Goal: Task Accomplishment & Management: Complete application form

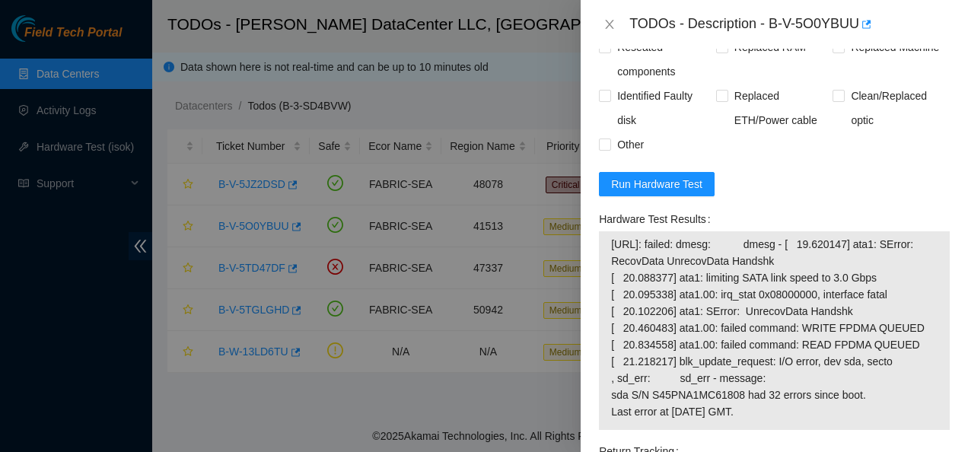
scroll to position [706, 0]
click at [823, 171] on form "Resolutions Rebooted Rescued Replaced disk Reseated components Replaced RAM Rep…" at bounding box center [774, 310] width 351 height 694
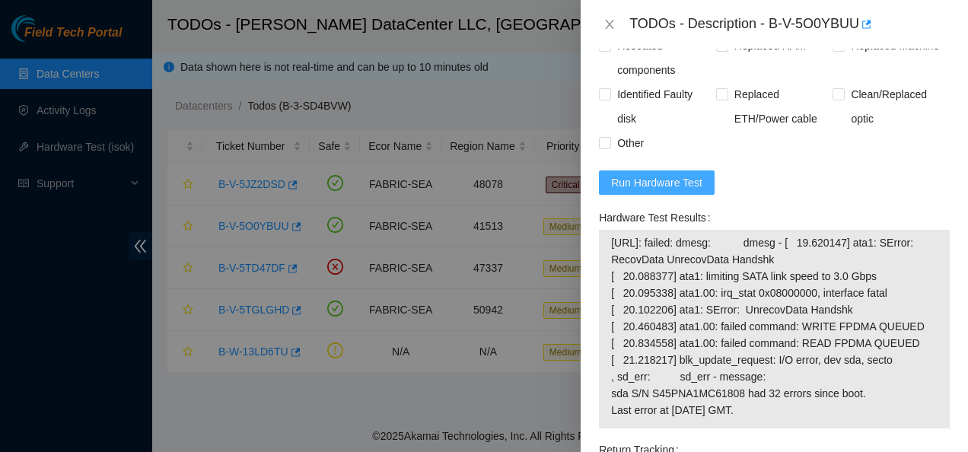
click at [652, 174] on span "Run Hardware Test" at bounding box center [656, 182] width 91 height 17
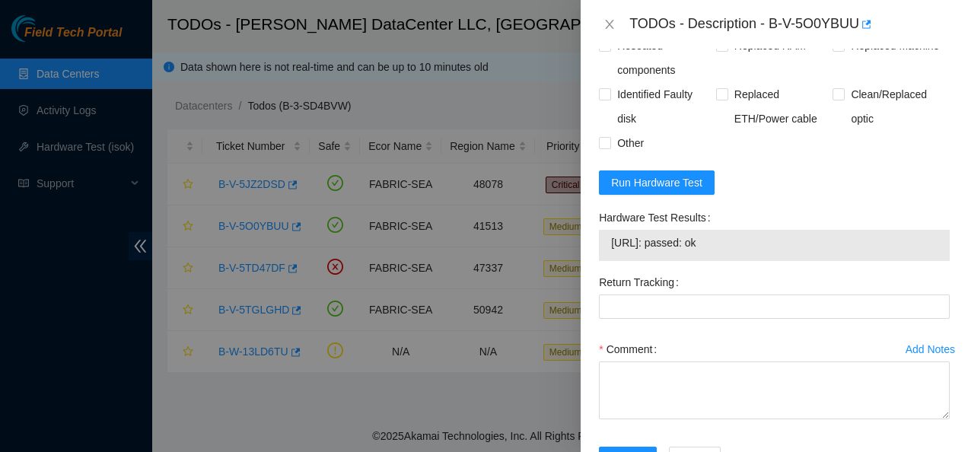
click at [749, 234] on td "[URL]: passed: ok" at bounding box center [774, 246] width 328 height 24
click at [658, 234] on span "[URL]: passed: ok" at bounding box center [774, 242] width 326 height 17
drag, startPoint x: 658, startPoint y: 206, endPoint x: 609, endPoint y: 205, distance: 49.5
click at [609, 230] on div "[URL]: passed: ok" at bounding box center [774, 245] width 351 height 31
drag, startPoint x: 619, startPoint y: 205, endPoint x: 675, endPoint y: 217, distance: 56.7
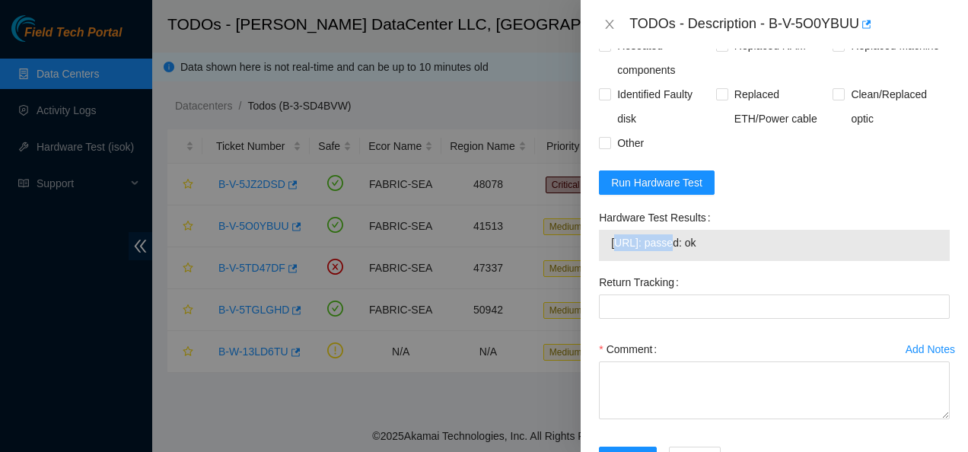
click at [675, 234] on span "[URL]: passed: ok" at bounding box center [774, 242] width 326 height 17
drag, startPoint x: 675, startPoint y: 217, endPoint x: 727, endPoint y: 212, distance: 52.7
click at [727, 234] on span "[URL]: passed: ok" at bounding box center [774, 242] width 326 height 17
drag, startPoint x: 727, startPoint y: 212, endPoint x: 606, endPoint y: 212, distance: 121.0
click at [606, 230] on div "[URL]: passed: ok" at bounding box center [774, 245] width 351 height 31
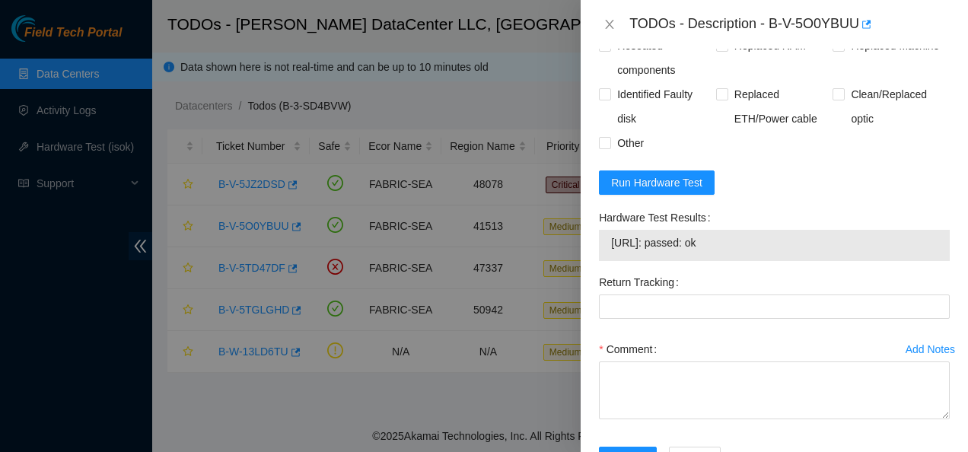
copy tbody "[URL]: passed: ok"
click at [773, 114] on div "Rebooted Rescued Replaced disk Reseated components Replaced RAM Replaced Machin…" at bounding box center [774, 82] width 351 height 146
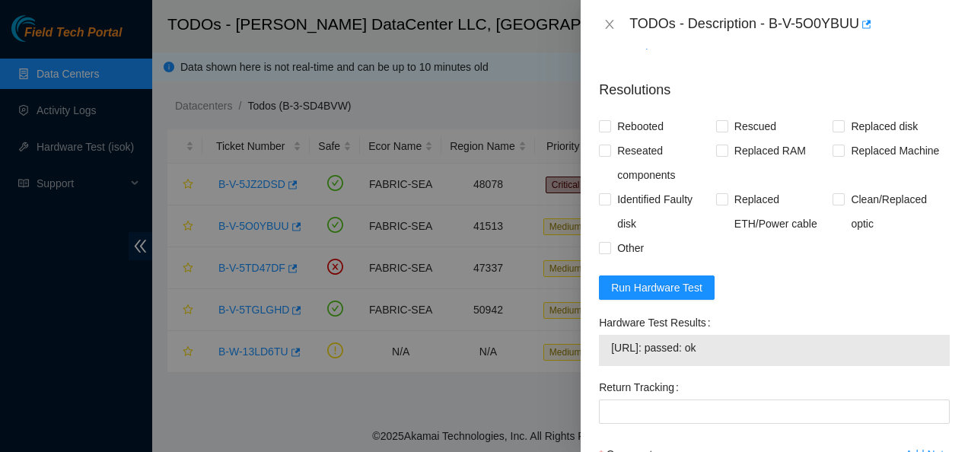
scroll to position [548, 0]
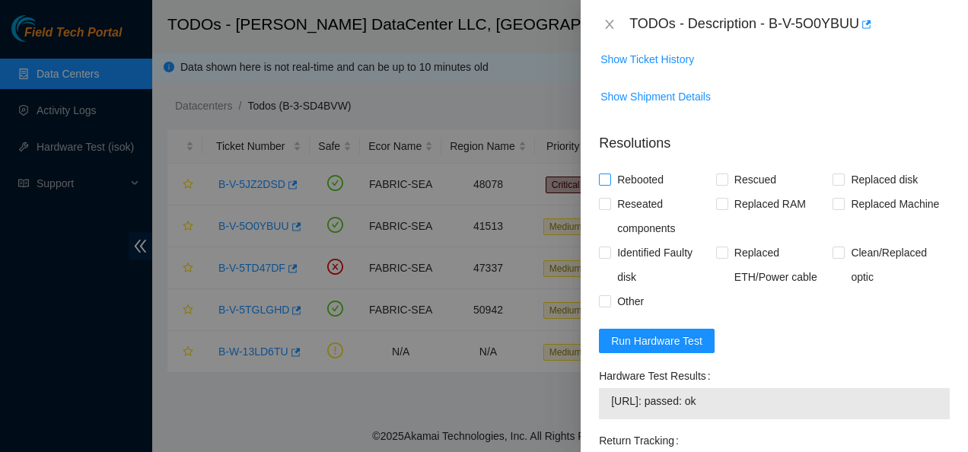
click at [606, 174] on input "Rebooted" at bounding box center [604, 179] width 11 height 11
checkbox input "true"
click at [601, 198] on input "Reseated components" at bounding box center [604, 203] width 11 height 11
checkbox input "true"
click at [721, 174] on input "Rescued" at bounding box center [721, 179] width 11 height 11
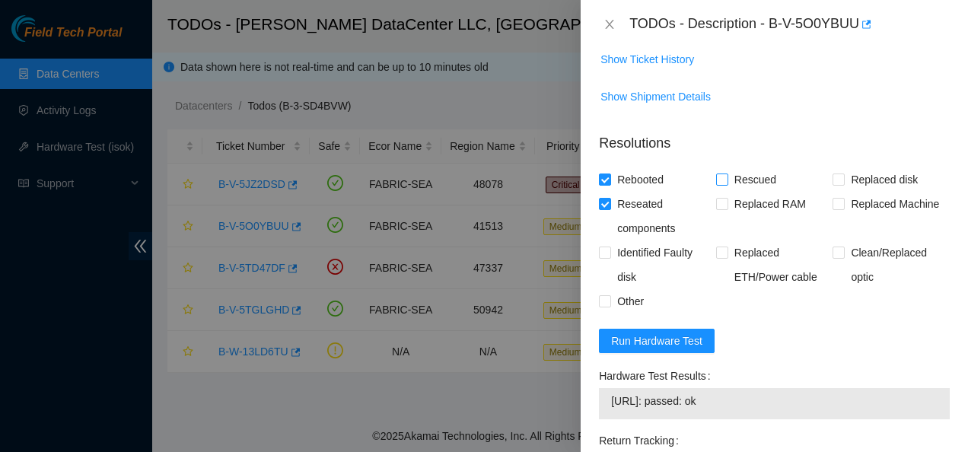
checkbox input "true"
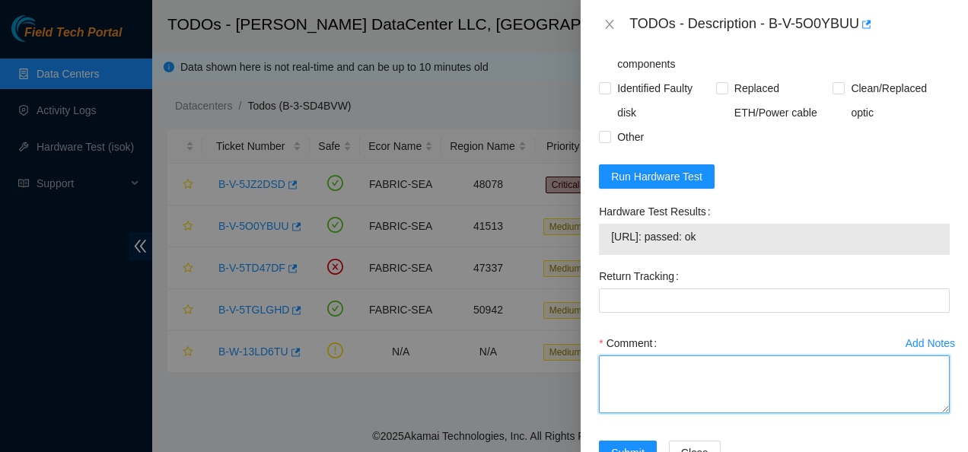
click at [699, 355] on textarea "Comment" at bounding box center [774, 384] width 351 height 58
paste textarea "Contacted NOCC to see if safe to work Rebooted and rescued Checked isok [URL]: …"
type textarea "Contacted NOCC to see if safe to work Rebooted and rescued Checked isok [URL]: …"
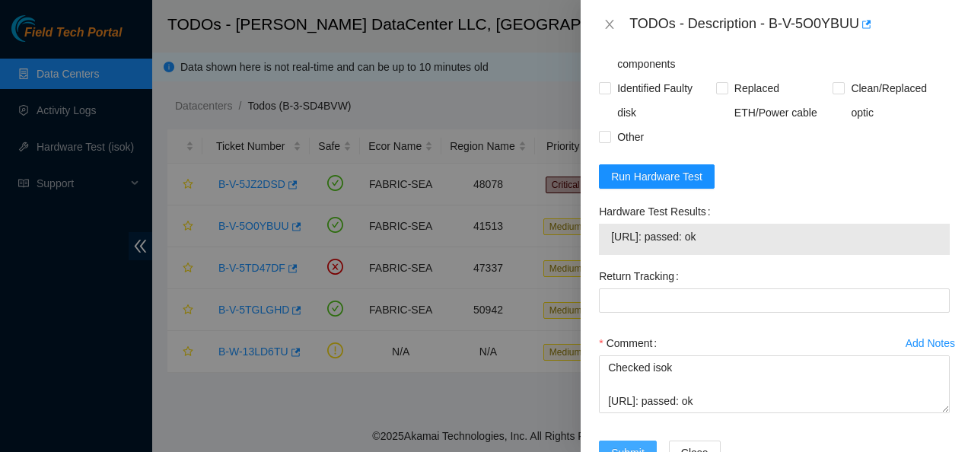
click at [633, 444] on span "Submit" at bounding box center [627, 452] width 33 height 17
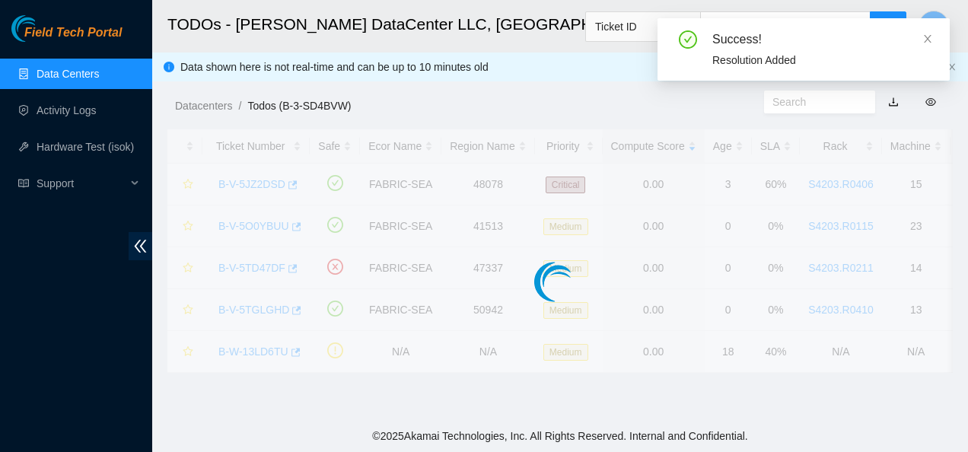
scroll to position [480, 0]
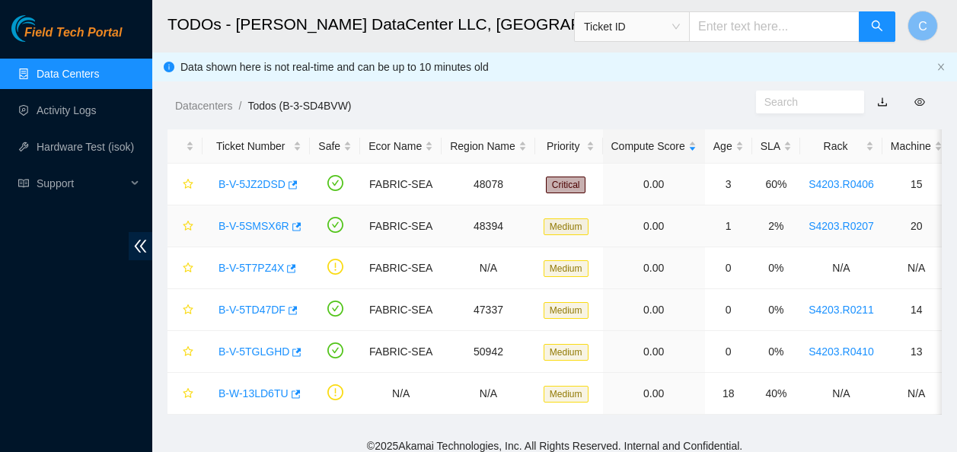
click at [253, 224] on link "B-V-5SMSX6R" at bounding box center [253, 226] width 71 height 12
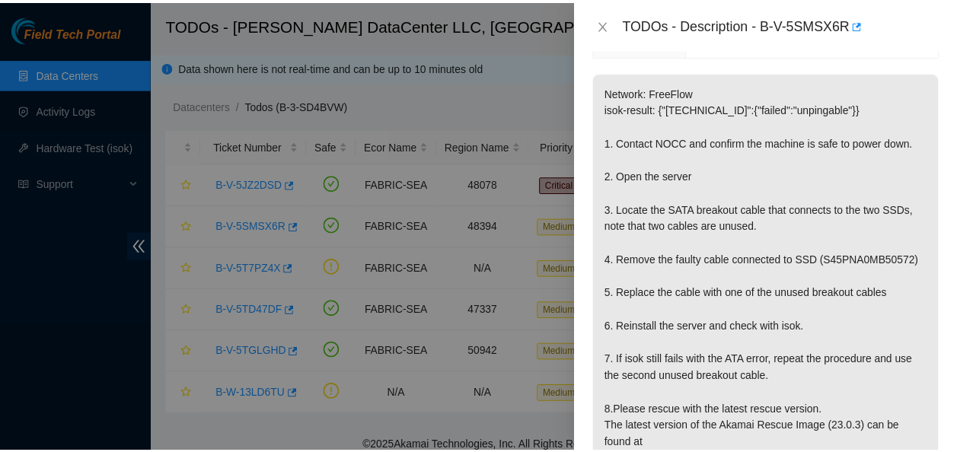
scroll to position [270, 0]
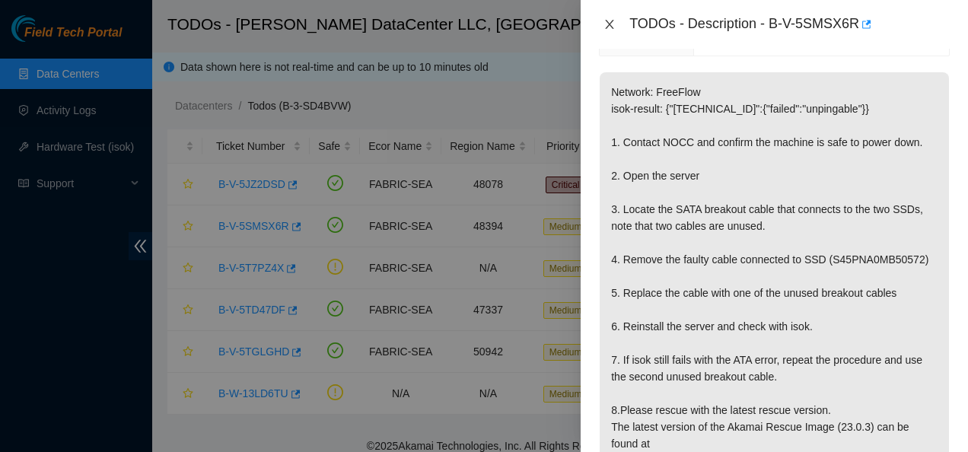
click at [607, 23] on icon "close" at bounding box center [610, 24] width 8 height 9
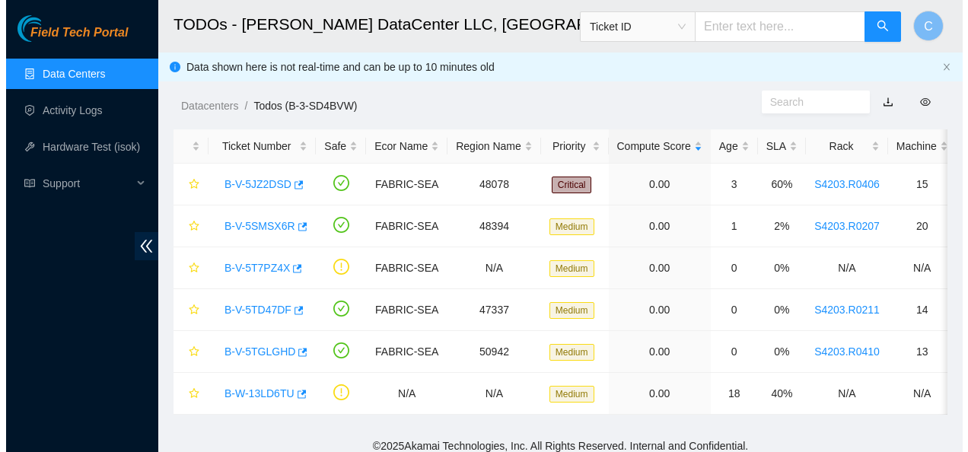
scroll to position [292, 0]
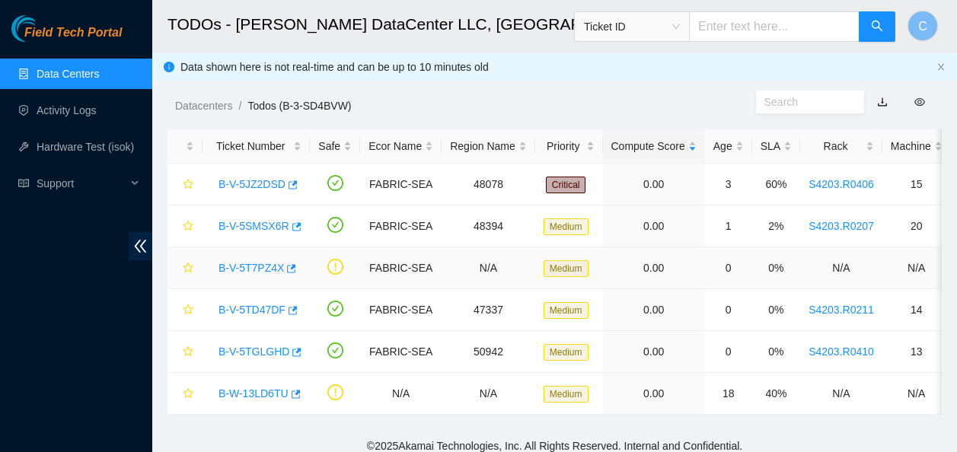
click at [252, 266] on link "B-V-5T7PZ4X" at bounding box center [250, 268] width 65 height 12
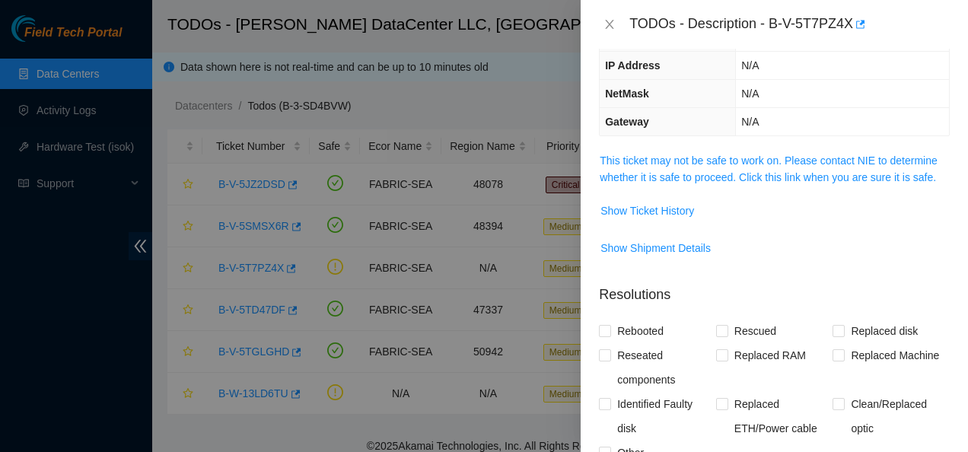
scroll to position [158, 0]
click at [737, 179] on link "This ticket may not be safe to work on. Please contact NIE to determine whether…" at bounding box center [769, 168] width 338 height 29
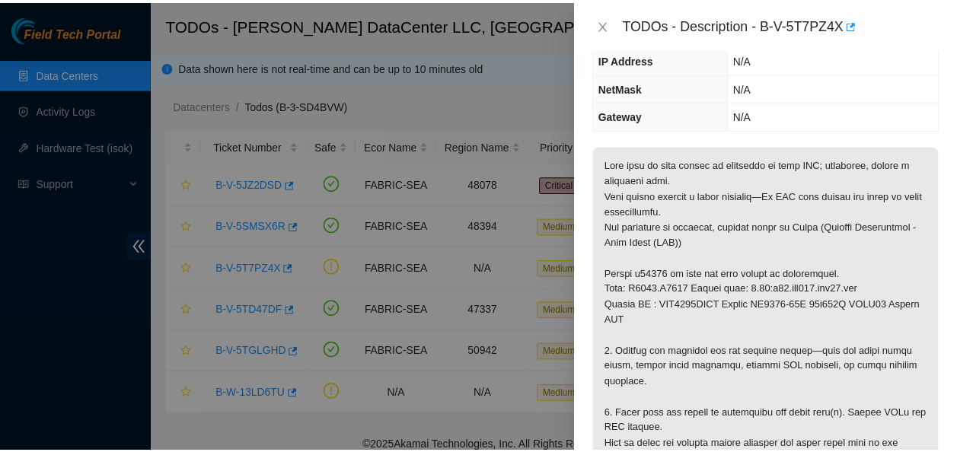
scroll to position [154, 0]
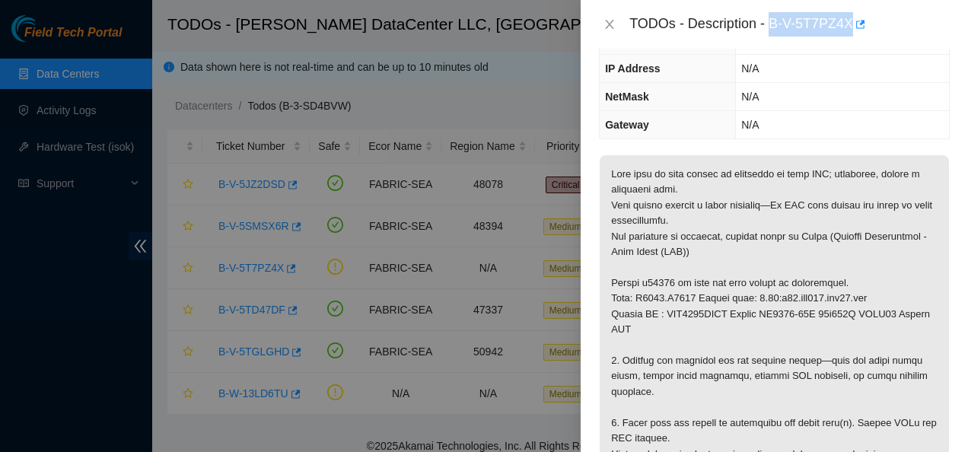
drag, startPoint x: 769, startPoint y: 23, endPoint x: 850, endPoint y: 24, distance: 80.7
click at [850, 24] on div "TODOs - Description - B-V-5T7PZ4X" at bounding box center [789, 24] width 320 height 24
copy div "B-V-5T7PZ4X"
click at [613, 19] on icon "close" at bounding box center [609, 24] width 12 height 12
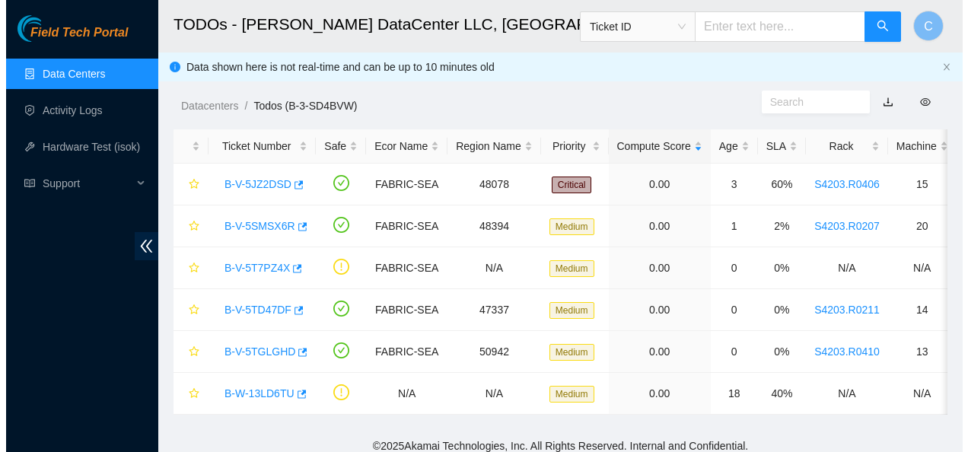
scroll to position [204, 0]
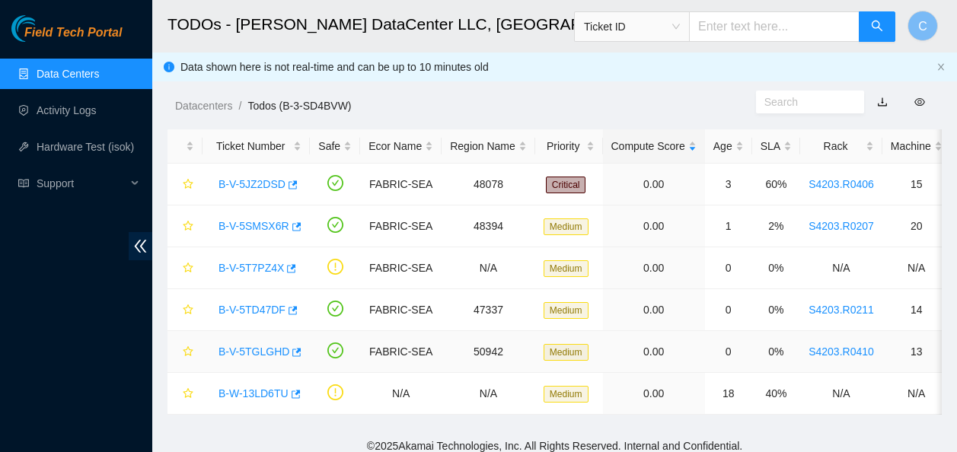
click at [232, 356] on link "B-V-5TGLGHD" at bounding box center [253, 351] width 71 height 12
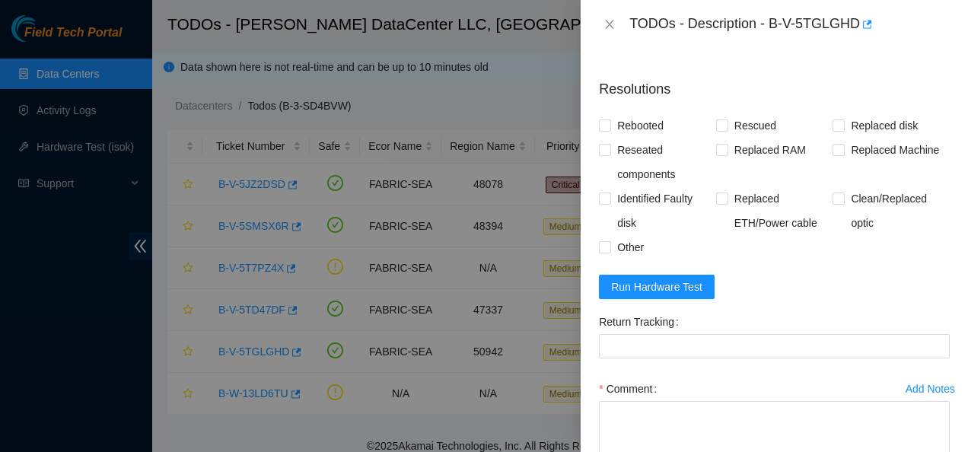
scroll to position [596, 0]
click at [635, 296] on span "Run Hardware Test" at bounding box center [656, 287] width 91 height 17
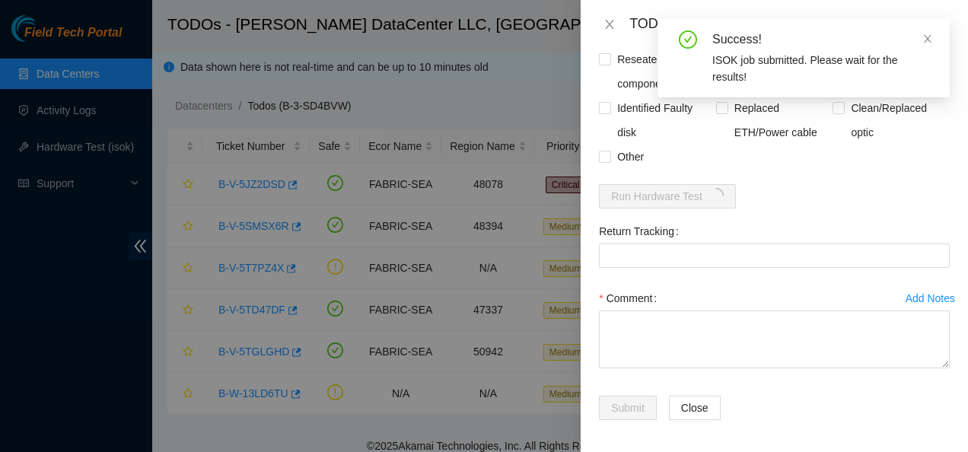
scroll to position [689, 0]
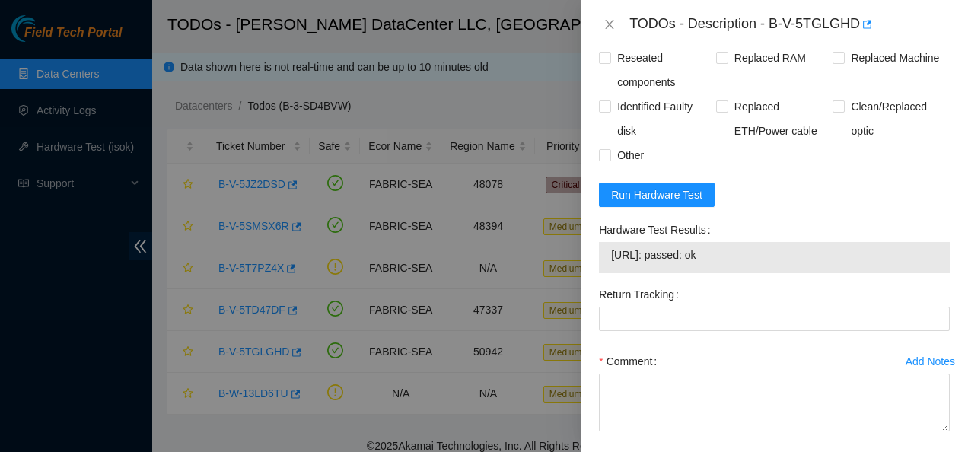
drag, startPoint x: 735, startPoint y: 288, endPoint x: 625, endPoint y: 277, distance: 110.9
click at [625, 273] on div "[URL]: passed: ok" at bounding box center [774, 257] width 351 height 31
copy tbody "[URL]: passed: ok"
click at [736, 207] on form "Resolutions Rebooted Rescued Replaced disk Reseated components Replaced RAM Rep…" at bounding box center [774, 238] width 351 height 527
click at [722, 38] on input "Rescued" at bounding box center [721, 32] width 11 height 11
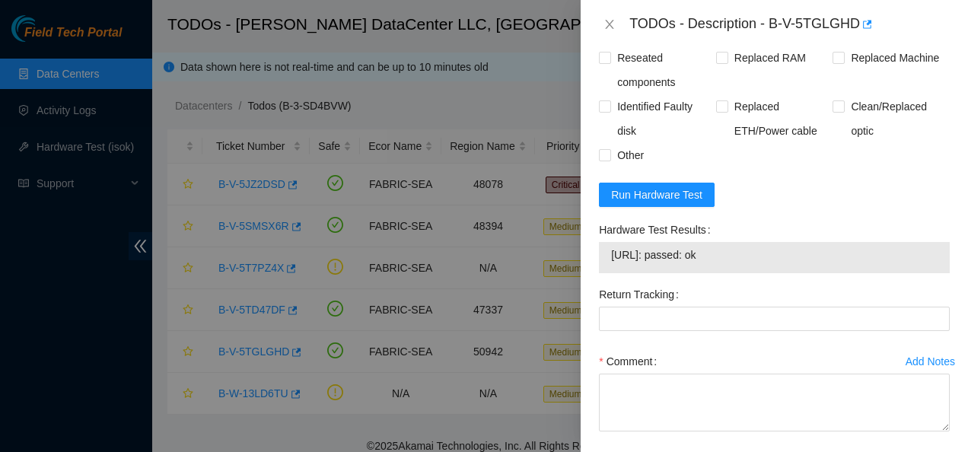
checkbox input "true"
click at [610, 40] on span at bounding box center [605, 33] width 12 height 12
click at [610, 38] on input "Rebooted" at bounding box center [604, 32] width 11 height 11
checkbox input "true"
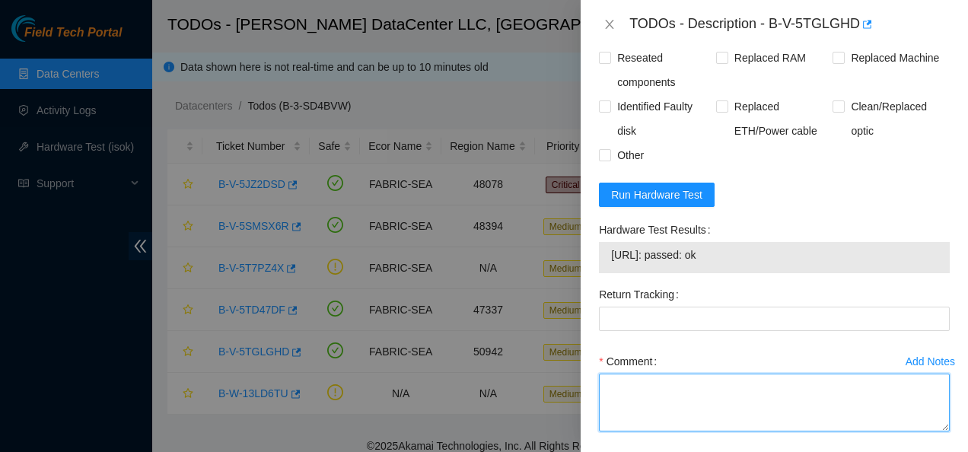
click at [662, 414] on textarea "Comment" at bounding box center [774, 403] width 351 height 58
paste textarea "Contacted NOCC to see if safe to work Rebooted and rescued Checked isok [URL]: …"
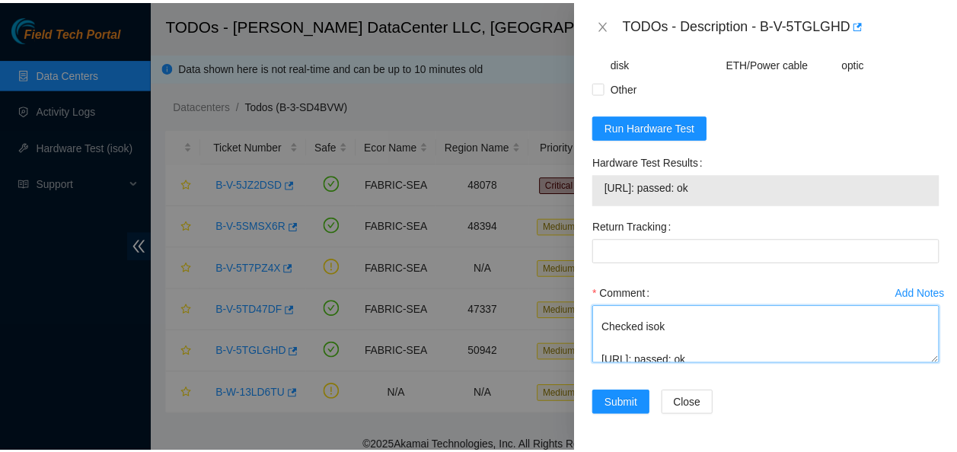
scroll to position [67, 0]
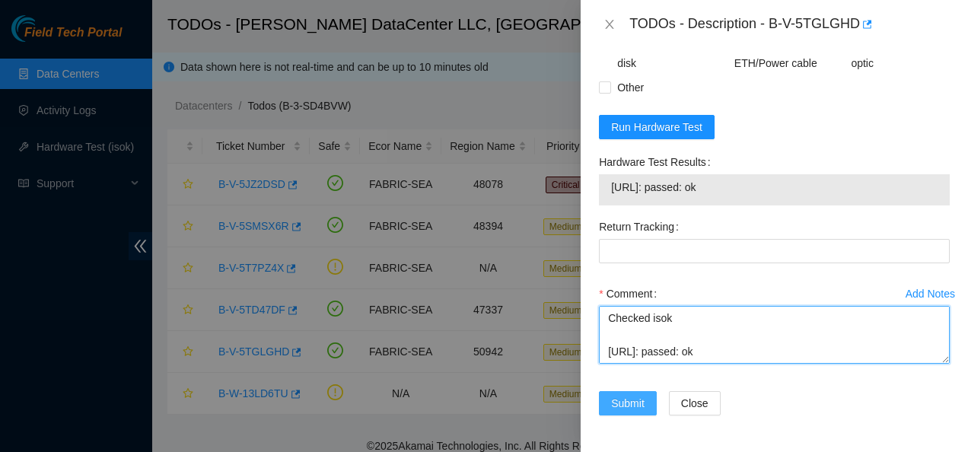
type textarea "Contacted NOCC to see if safe to work Rebooted and rescued Checked isok [URL]: …"
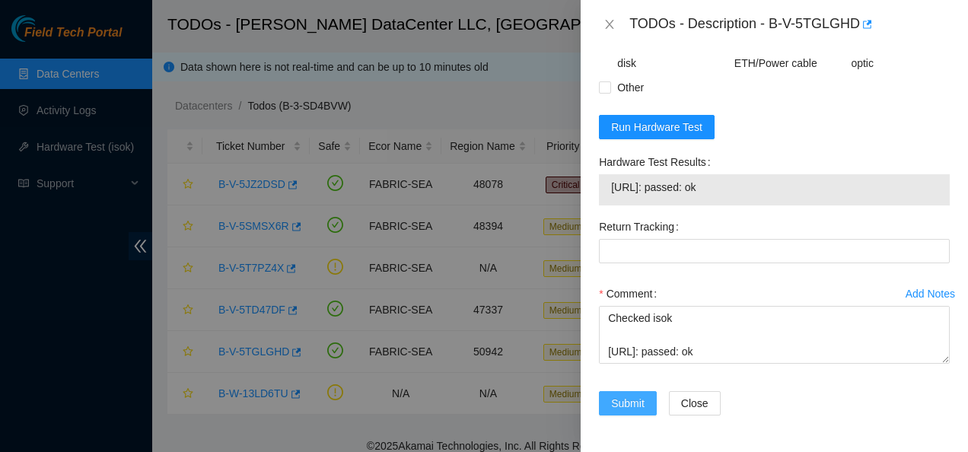
click at [615, 400] on span "Submit" at bounding box center [627, 403] width 33 height 17
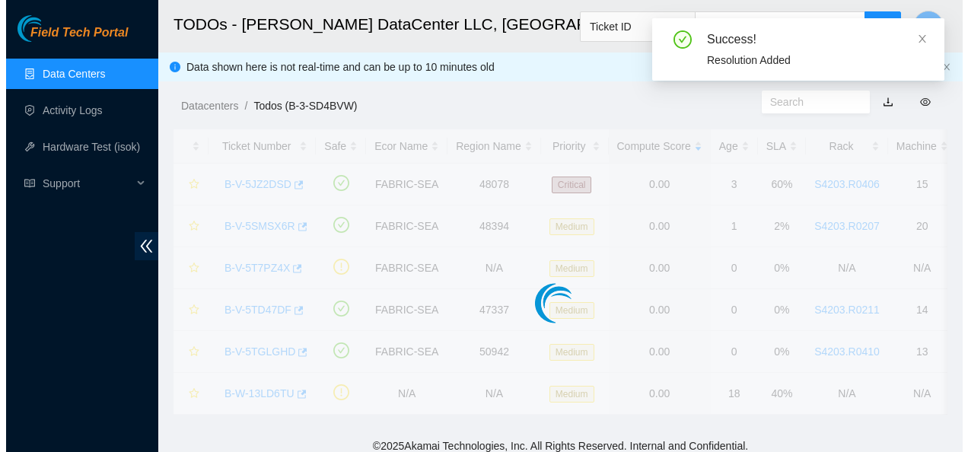
scroll to position [496, 0]
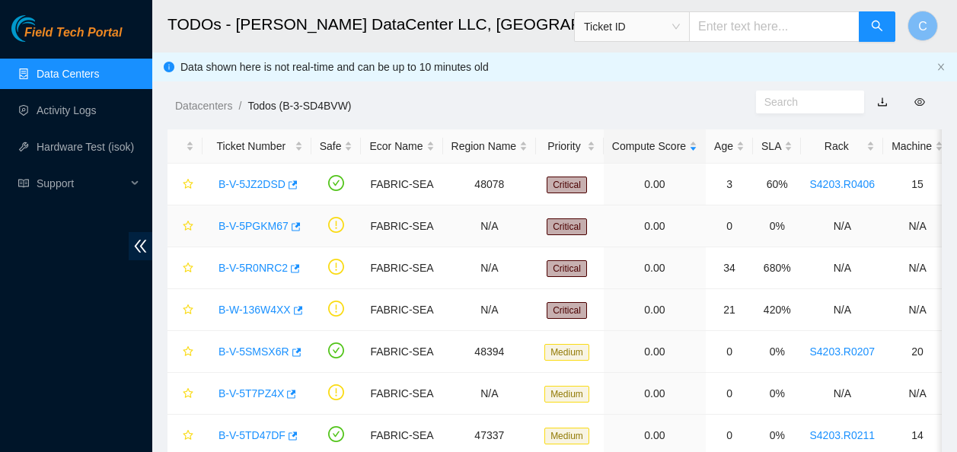
click at [262, 227] on link "B-V-5PGKM67" at bounding box center [253, 226] width 70 height 12
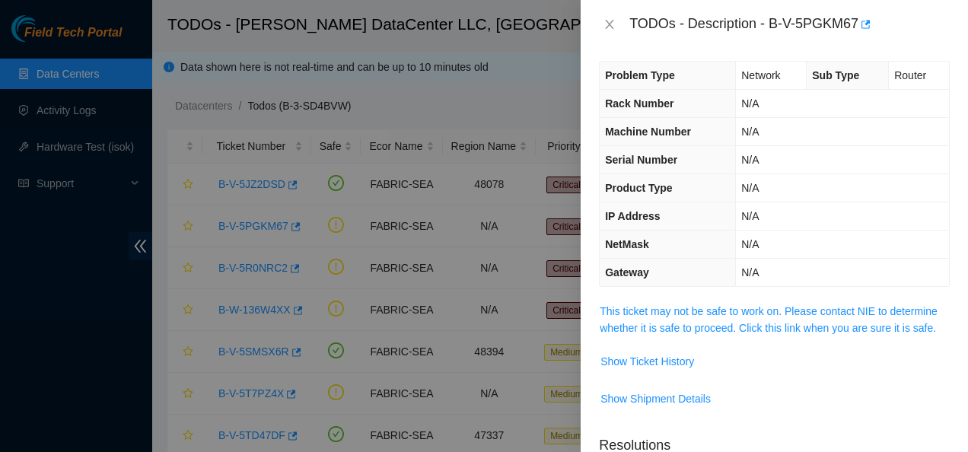
scroll to position [5, 0]
click at [667, 333] on link "This ticket may not be safe to work on. Please contact NIE to determine whether…" at bounding box center [769, 320] width 338 height 29
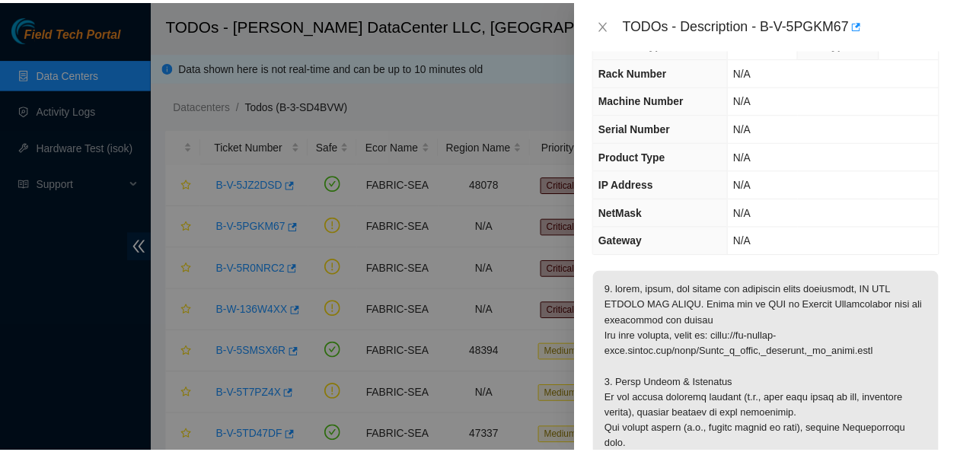
scroll to position [29, 0]
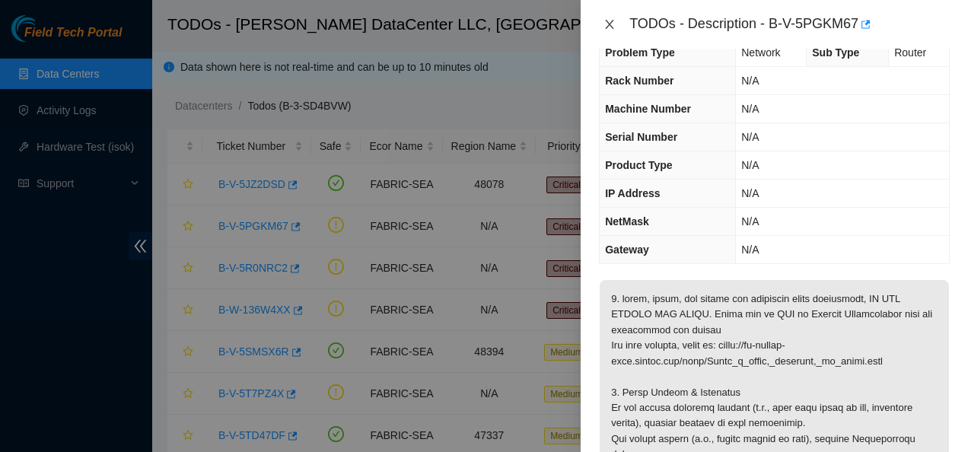
click at [612, 26] on icon "close" at bounding box center [610, 24] width 8 height 9
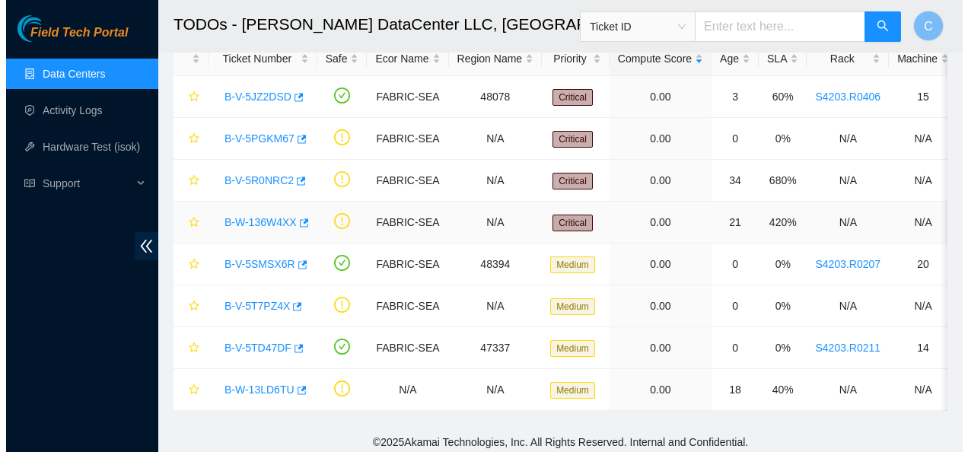
scroll to position [88, 0]
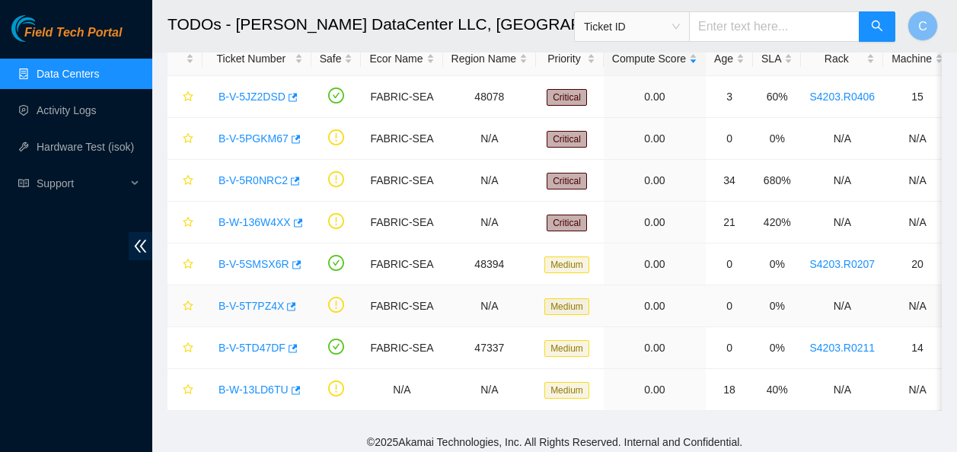
click at [259, 305] on link "B-V-5T7PZ4X" at bounding box center [250, 306] width 65 height 12
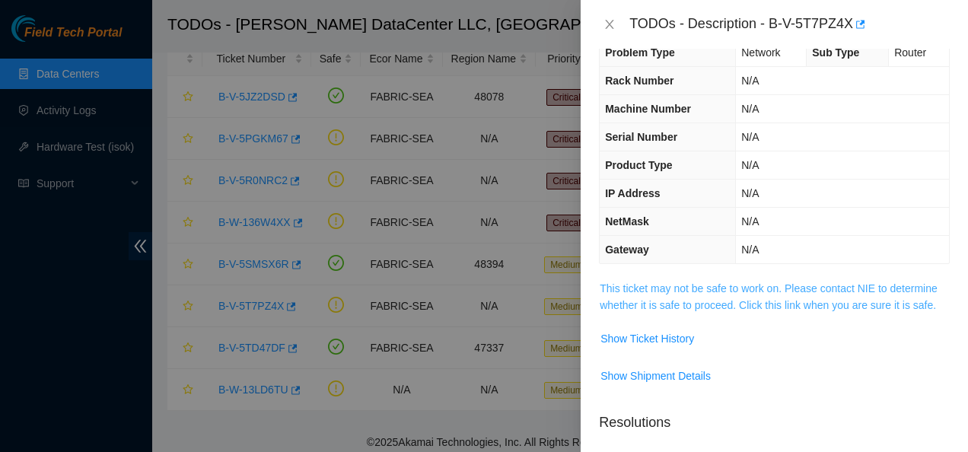
click at [670, 286] on link "This ticket may not be safe to work on. Please contact NIE to determine whether…" at bounding box center [769, 296] width 338 height 29
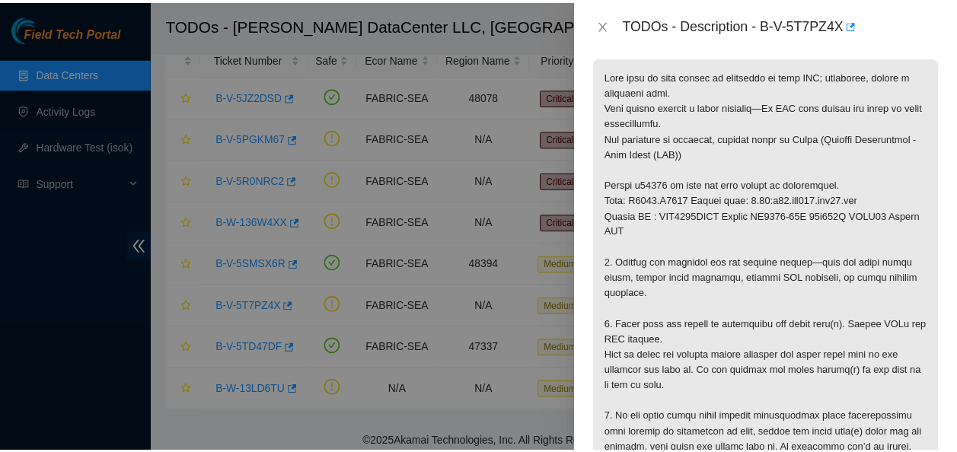
scroll to position [275, 0]
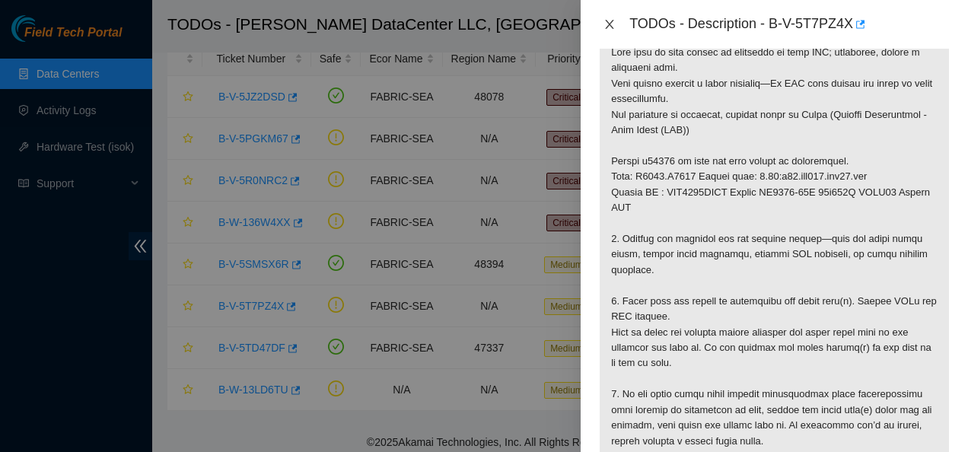
click at [609, 27] on icon "close" at bounding box center [609, 24] width 12 height 12
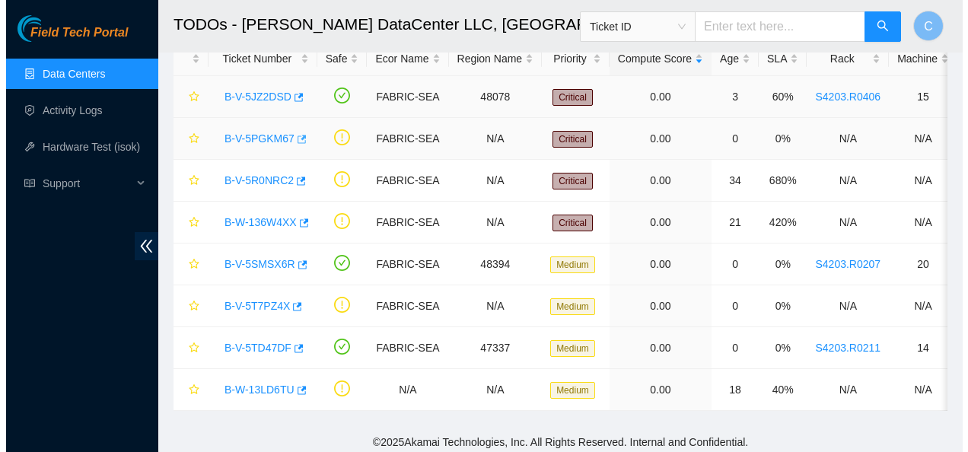
scroll to position [326, 0]
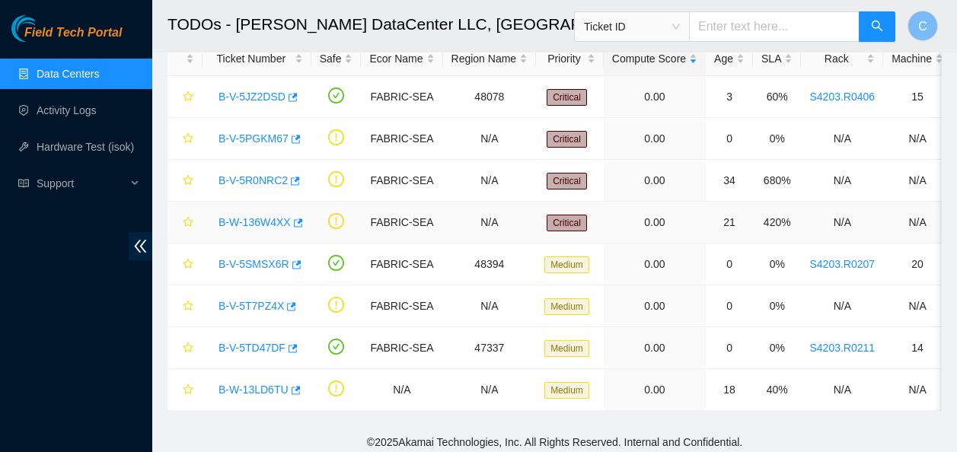
click at [250, 220] on link "B-W-136W4XX" at bounding box center [254, 222] width 72 height 12
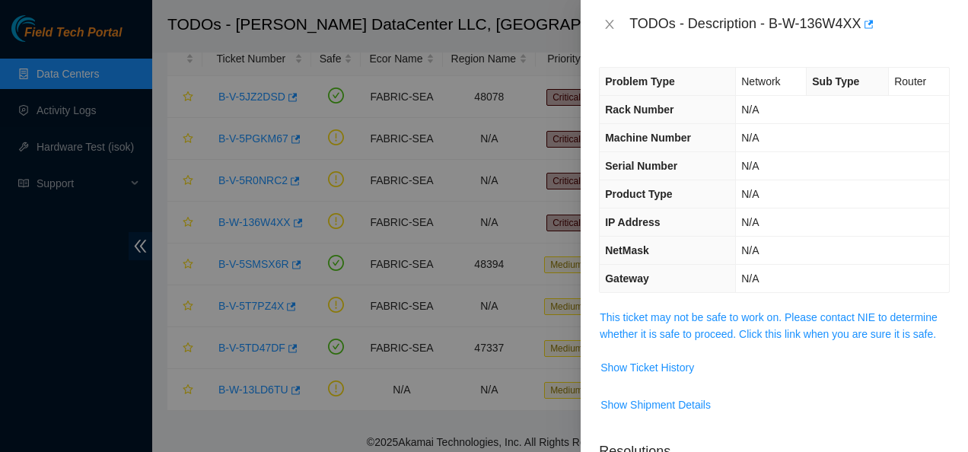
scroll to position [1, 0]
click at [668, 323] on span "This ticket may not be safe to work on. Please contact NIE to determine whether…" at bounding box center [774, 324] width 349 height 33
click at [667, 320] on link "This ticket may not be safe to work on. Please contact NIE to determine whether…" at bounding box center [769, 324] width 338 height 29
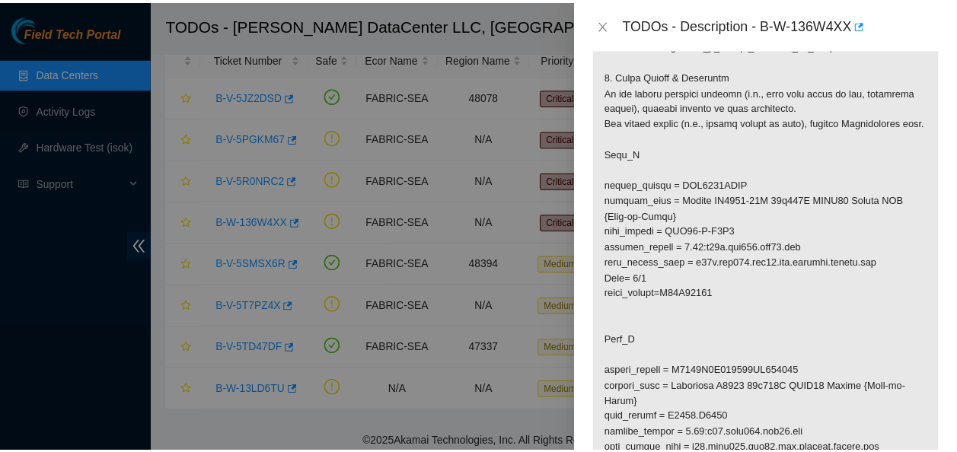
scroll to position [329, 0]
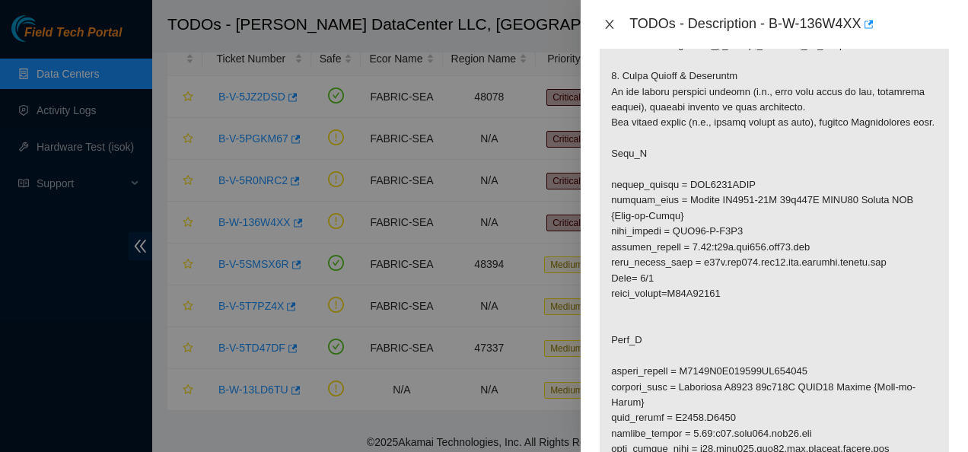
click at [610, 24] on icon "close" at bounding box center [610, 24] width 8 height 9
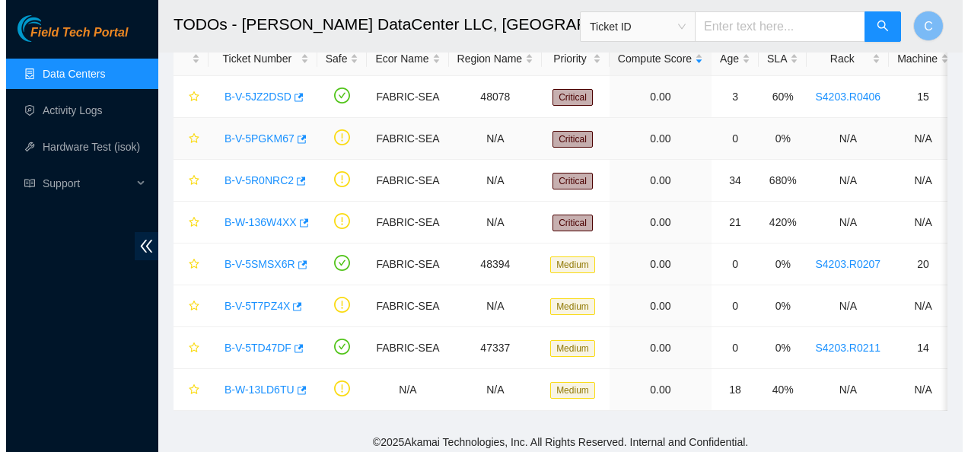
scroll to position [380, 0]
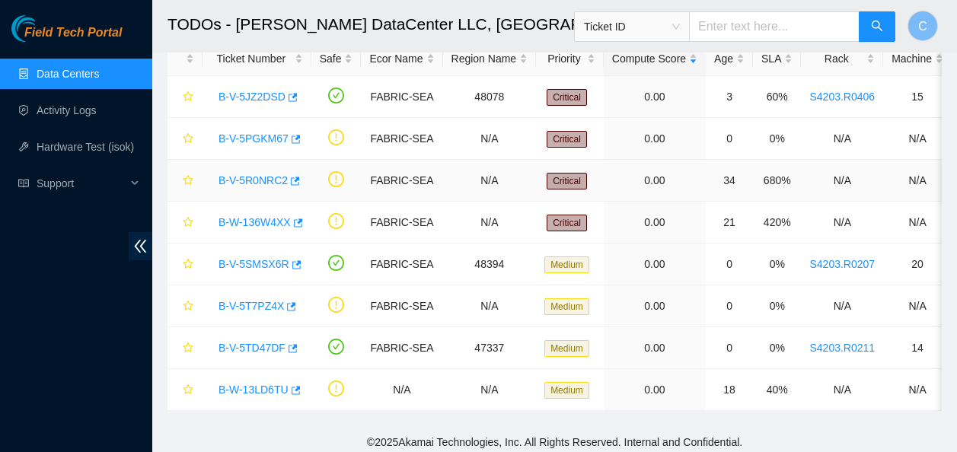
click at [269, 177] on link "B-V-5R0NRC2" at bounding box center [252, 180] width 69 height 12
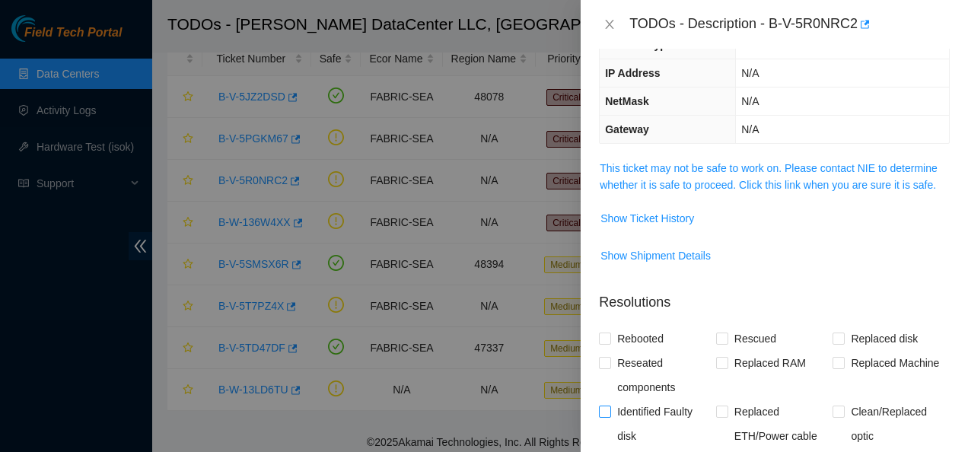
scroll to position [148, 0]
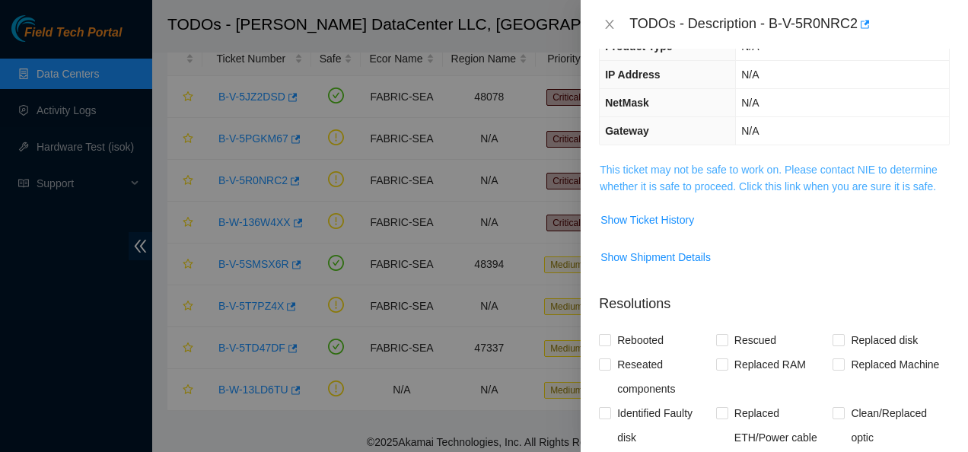
click at [677, 186] on link "This ticket may not be safe to work on. Please contact NIE to determine whether…" at bounding box center [769, 178] width 338 height 29
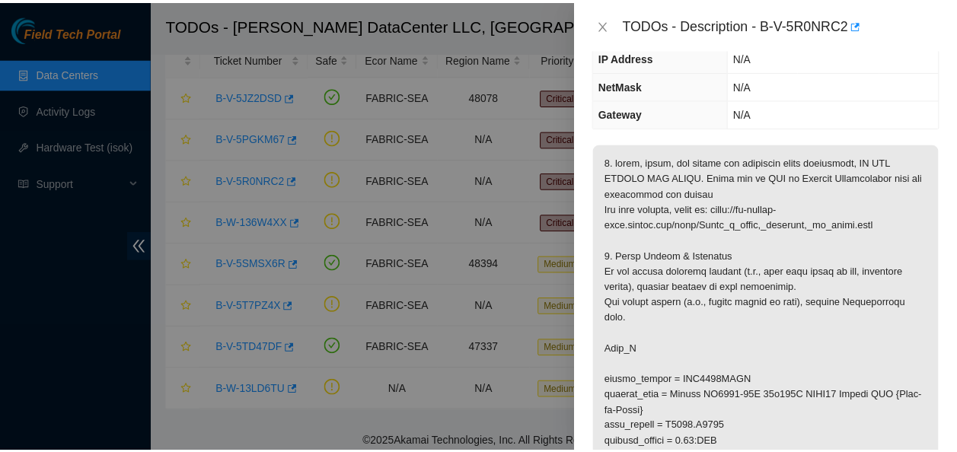
scroll to position [162, 0]
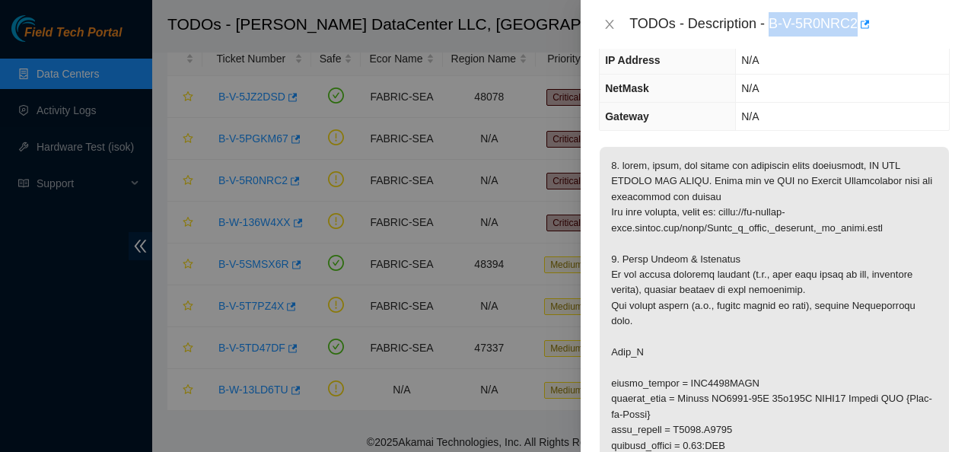
drag, startPoint x: 770, startPoint y: 23, endPoint x: 858, endPoint y: 47, distance: 91.6
click at [858, 47] on div "TODOs - Description - B-V-5R0NRC2" at bounding box center [774, 24] width 387 height 49
copy div "B-V-5R0NRC2"
click at [614, 23] on icon "close" at bounding box center [609, 24] width 12 height 12
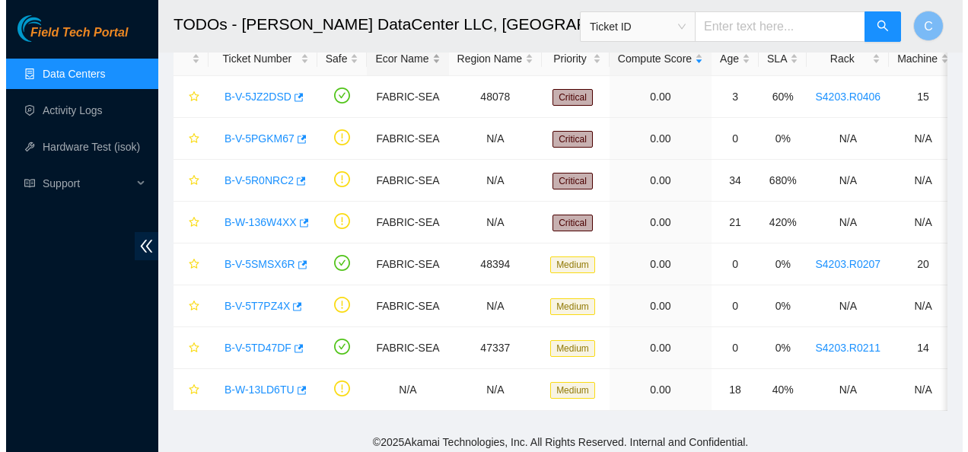
scroll to position [212, 0]
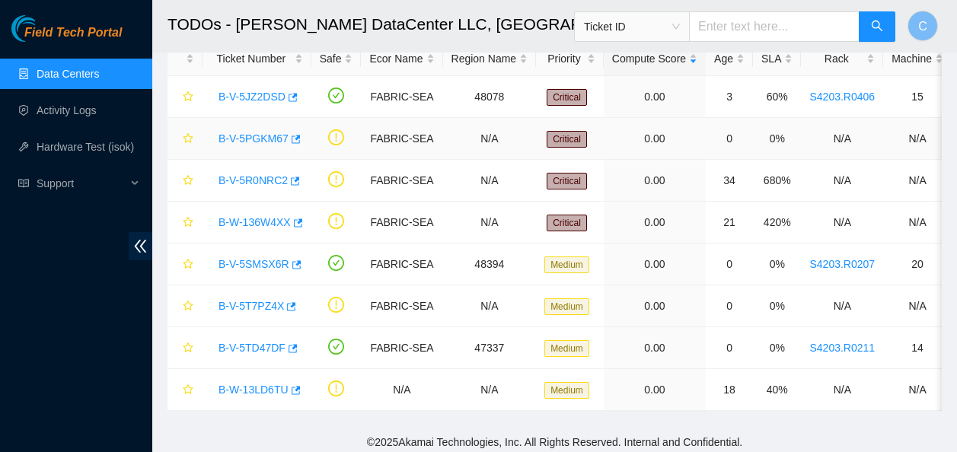
click at [247, 139] on link "B-V-5PGKM67" at bounding box center [253, 138] width 70 height 12
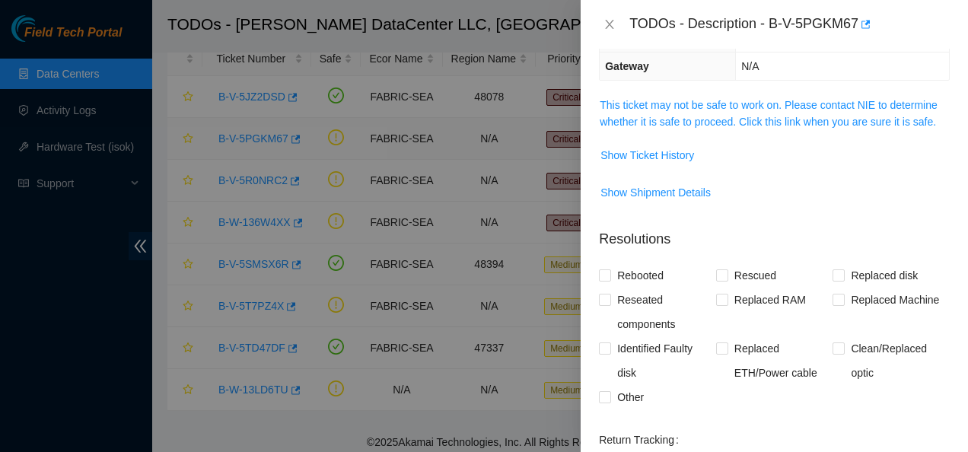
scroll to position [162, 0]
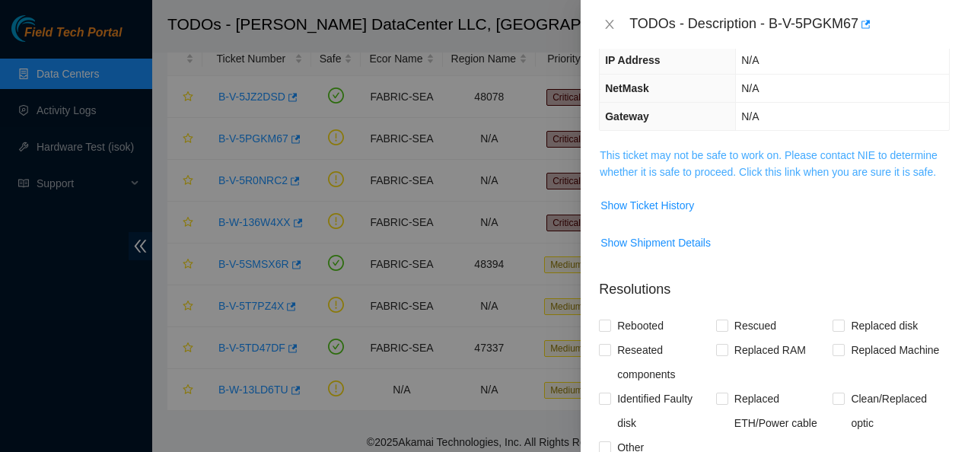
click at [631, 174] on link "This ticket may not be safe to work on. Please contact NIE to determine whether…" at bounding box center [769, 163] width 338 height 29
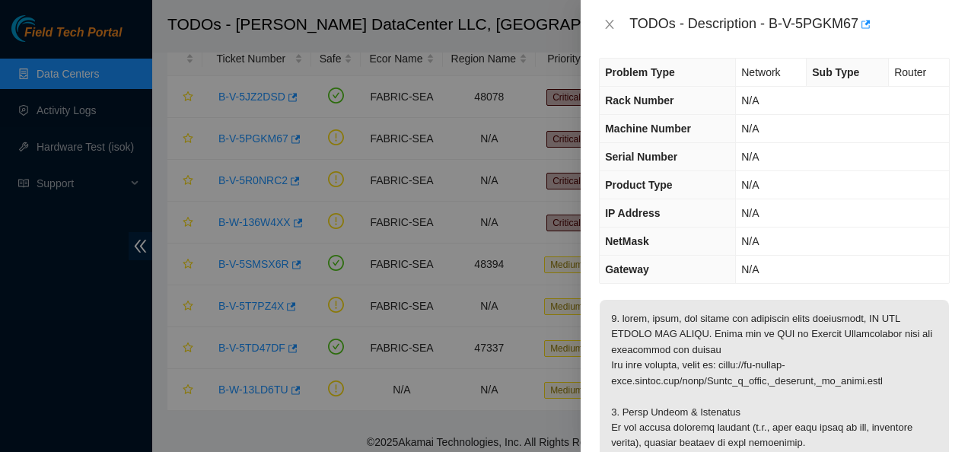
scroll to position [8, 0]
drag, startPoint x: 770, startPoint y: 24, endPoint x: 856, endPoint y: 21, distance: 86.1
click at [856, 21] on div "TODOs - Description - B-V-5PGKM67" at bounding box center [789, 24] width 320 height 24
copy div "B-V-5PGKM67"
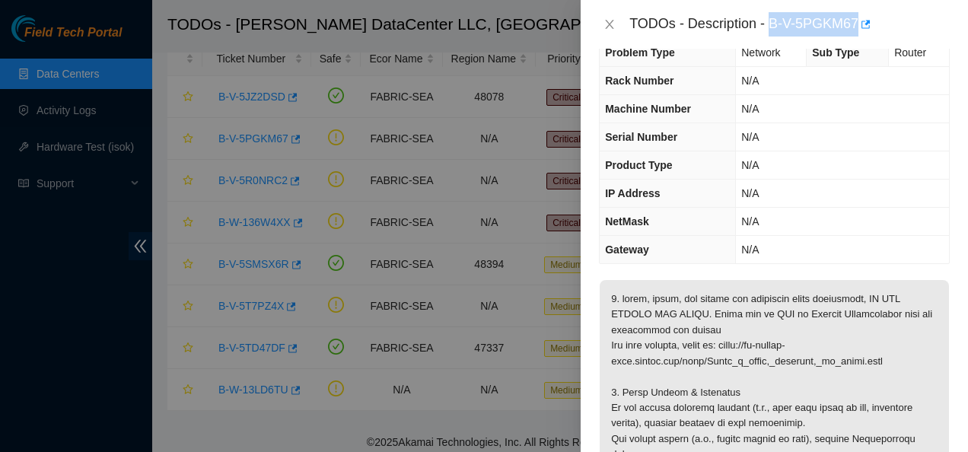
scroll to position [0, 0]
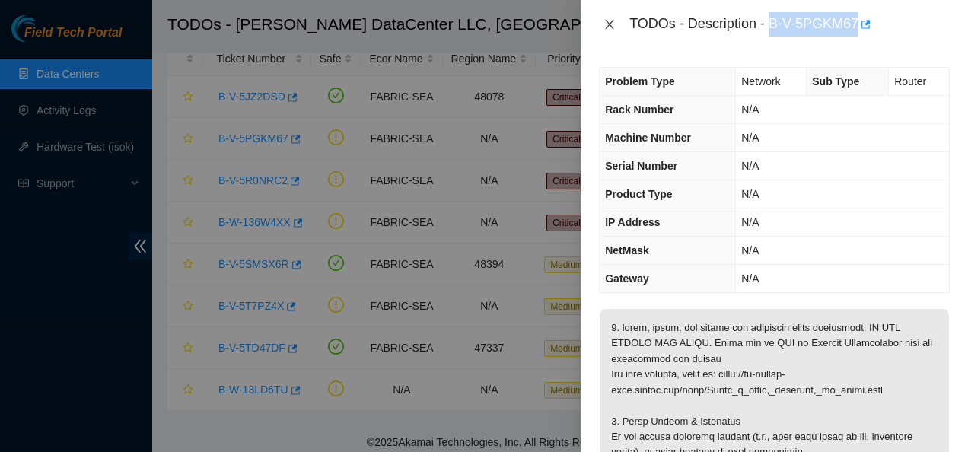
click at [608, 27] on icon "close" at bounding box center [610, 24] width 8 height 9
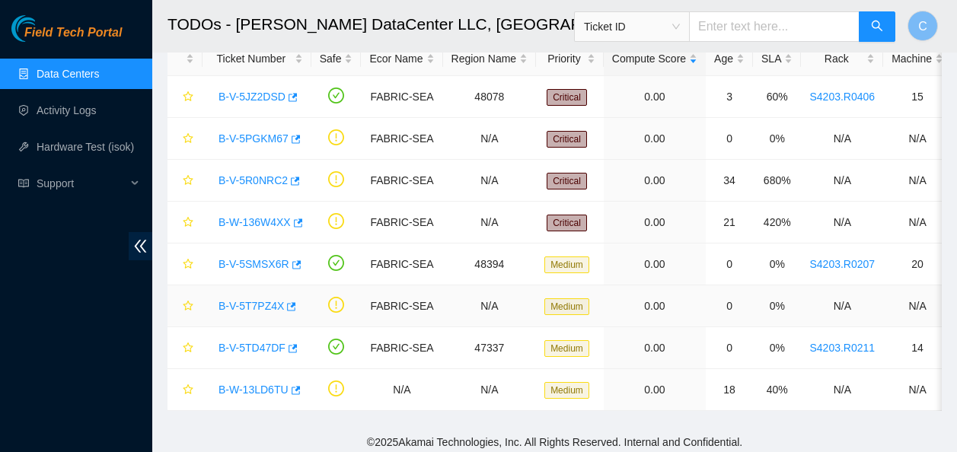
click at [254, 307] on link "B-V-5T7PZ4X" at bounding box center [250, 306] width 65 height 12
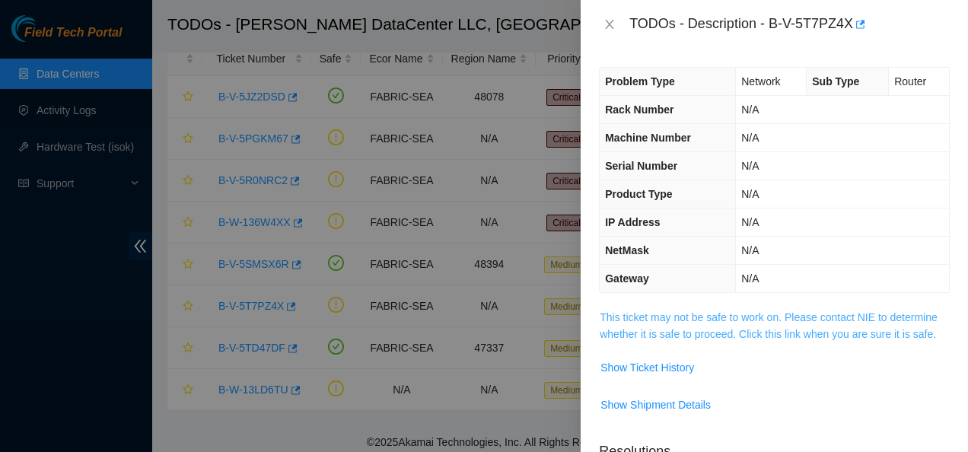
click at [627, 321] on link "This ticket may not be safe to work on. Please contact NIE to determine whether…" at bounding box center [769, 325] width 338 height 29
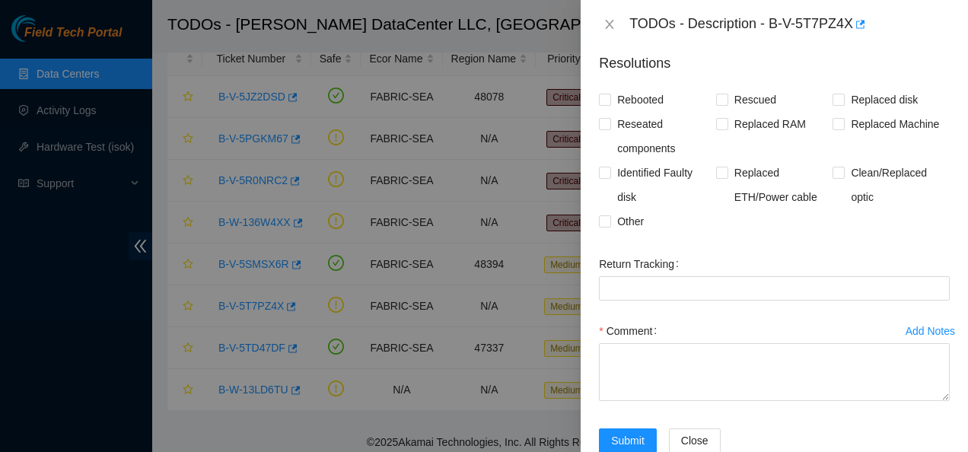
scroll to position [862, 0]
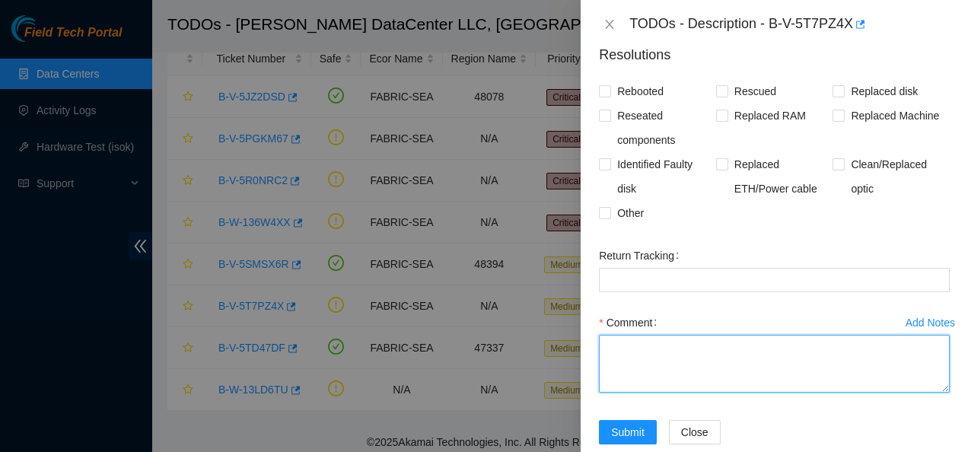
click at [674, 358] on textarea "Comment" at bounding box center [774, 364] width 351 height 58
paste textarea "Contacted NOCC to see if safe to work Checked the TOR in S4203.R0207 Noticed th…"
type textarea "Contacted NOCC to see if safe to work Checked the TOR in S4203.R0207 Noticed th…"
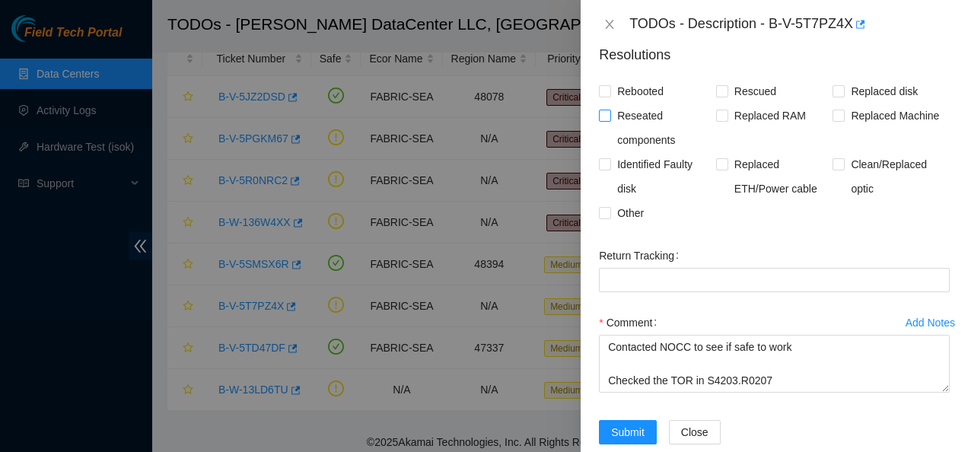
click at [606, 113] on input "Reseated components" at bounding box center [604, 115] width 11 height 11
checkbox input "true"
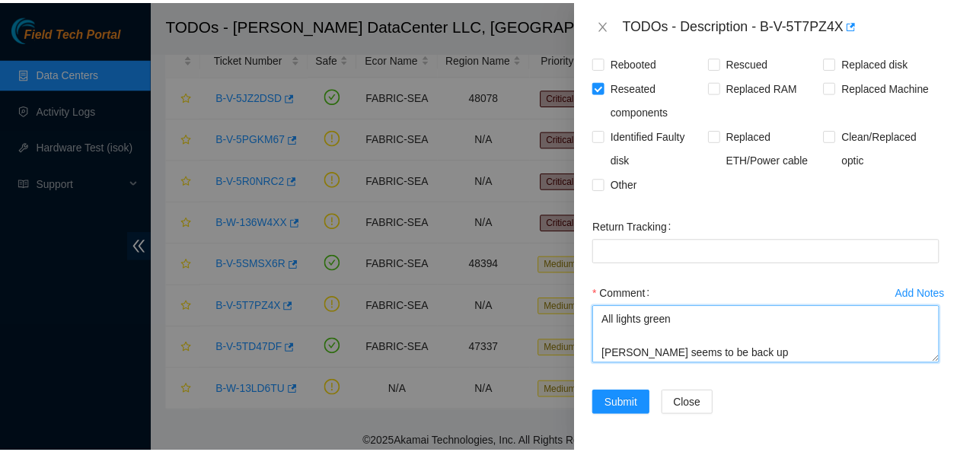
scroll to position [218, 0]
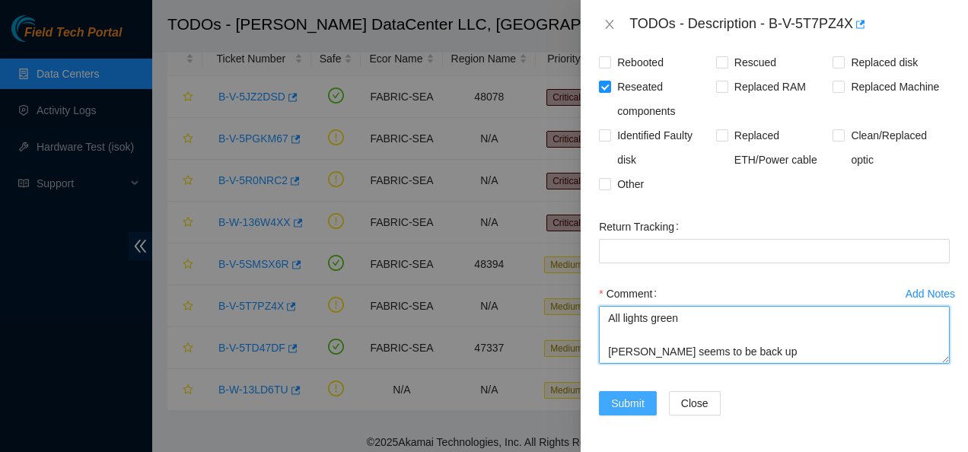
type textarea "Contacted NOCC to see if safe to work Checked the TOR in S4203.R0207 Noticed th…"
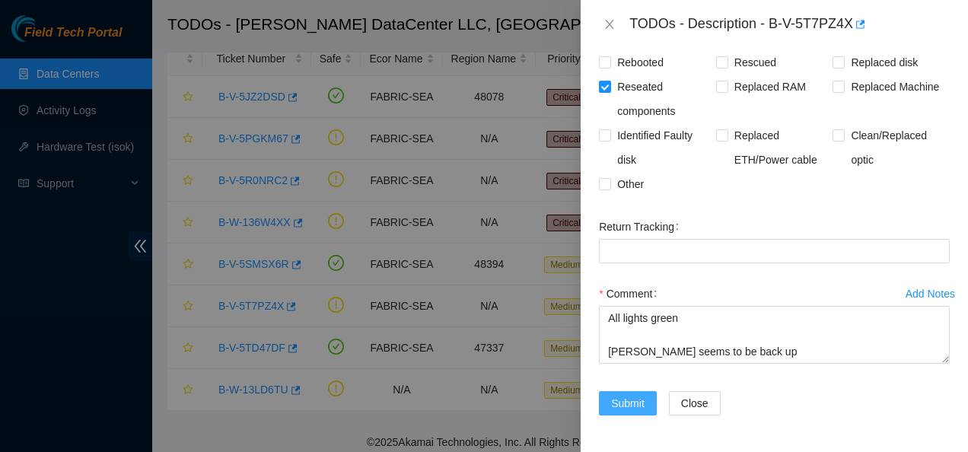
click at [615, 403] on span "Submit" at bounding box center [627, 403] width 33 height 17
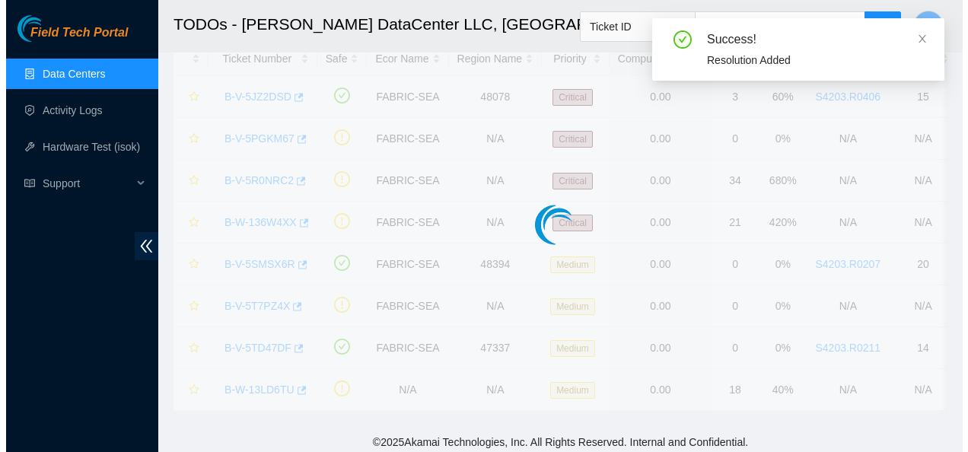
scroll to position [63, 0]
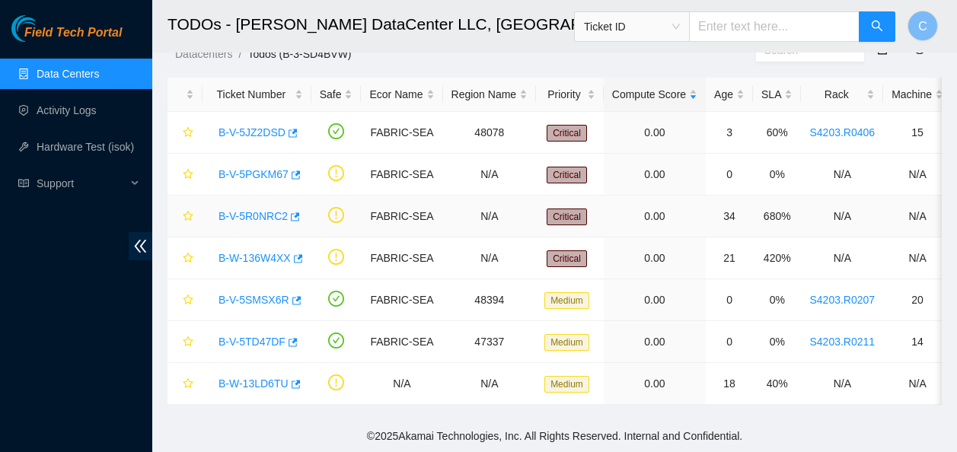
click at [247, 210] on link "B-V-5R0NRC2" at bounding box center [252, 216] width 69 height 12
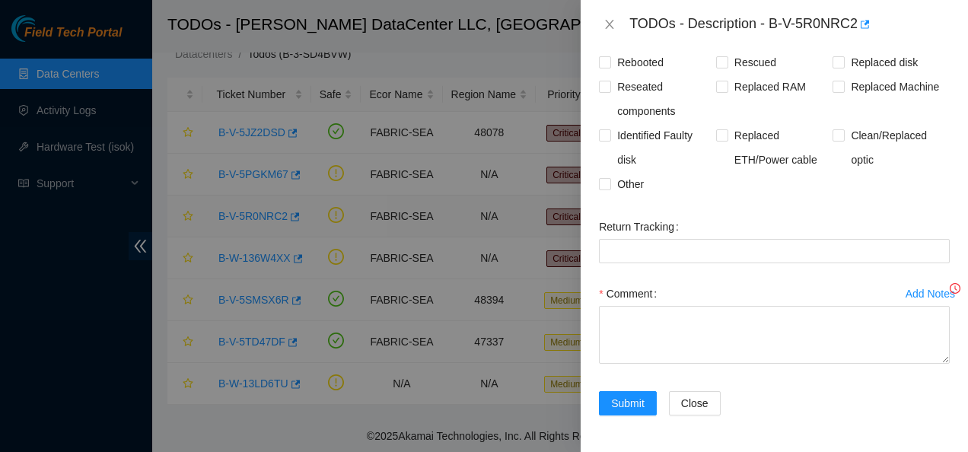
scroll to position [425, 0]
click at [824, 225] on div "Return Tracking" at bounding box center [774, 227] width 351 height 24
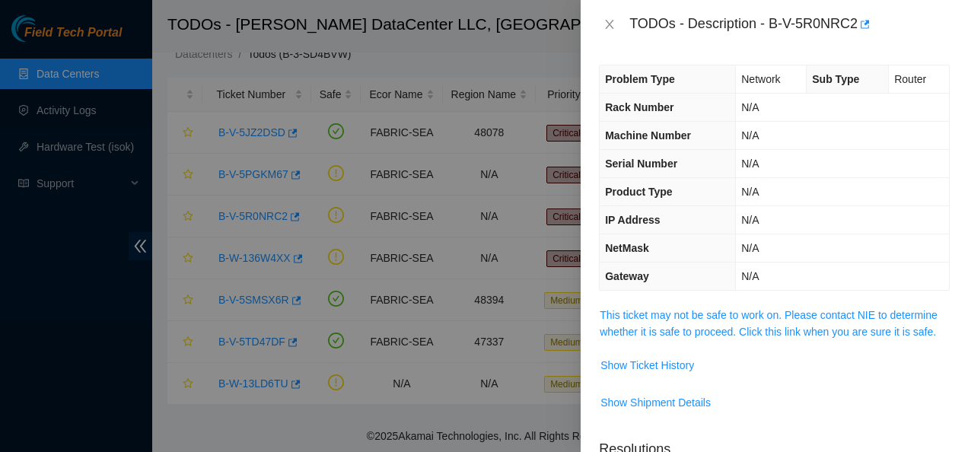
scroll to position [1, 0]
click at [766, 329] on link "This ticket may not be safe to work on. Please contact NIE to determine whether…" at bounding box center [769, 324] width 338 height 29
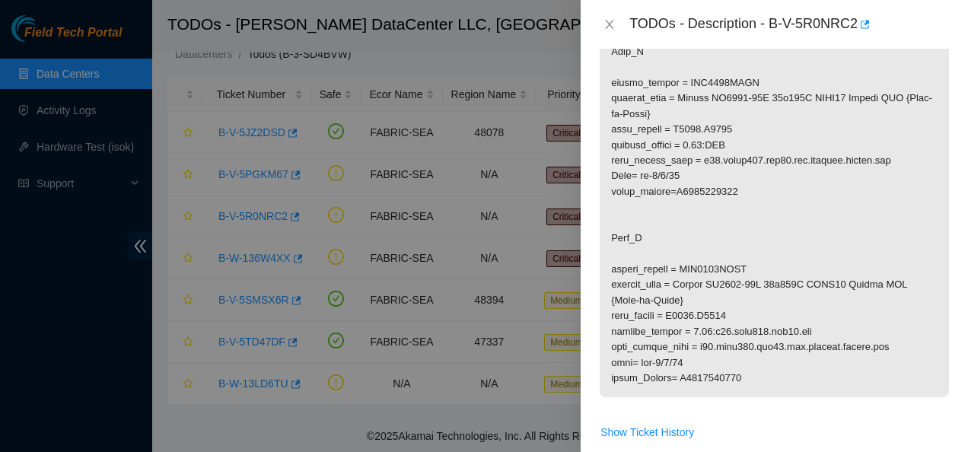
scroll to position [479, 0]
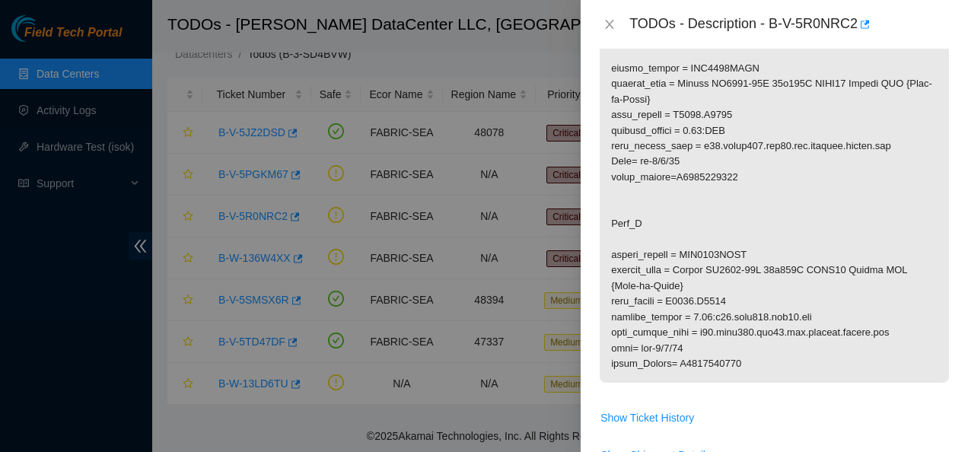
drag, startPoint x: 606, startPoint y: 256, endPoint x: 756, endPoint y: 445, distance: 241.0
click at [756, 445] on tbody "Show Ticket History Show Shipment Details" at bounding box center [774, 155] width 351 height 648
copy tbody "1. clean, scope, and reseat the following fiber connection, DO NOT RESEAT THE O…"
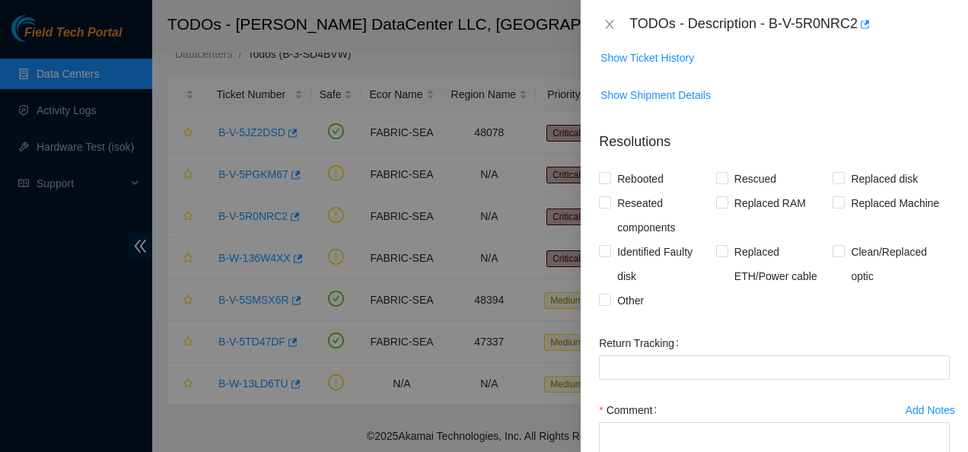
scroll to position [865, 0]
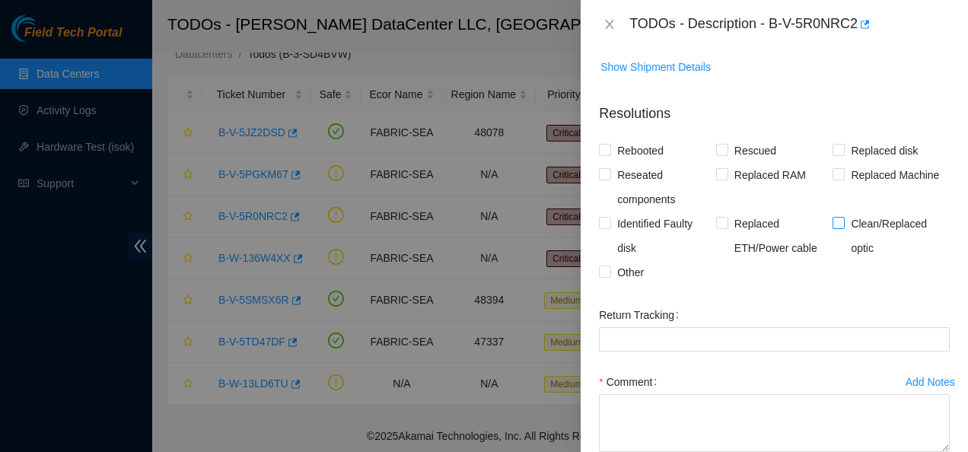
click at [833, 217] on input "Clean/Replaced optic" at bounding box center [837, 222] width 11 height 11
checkbox input "true"
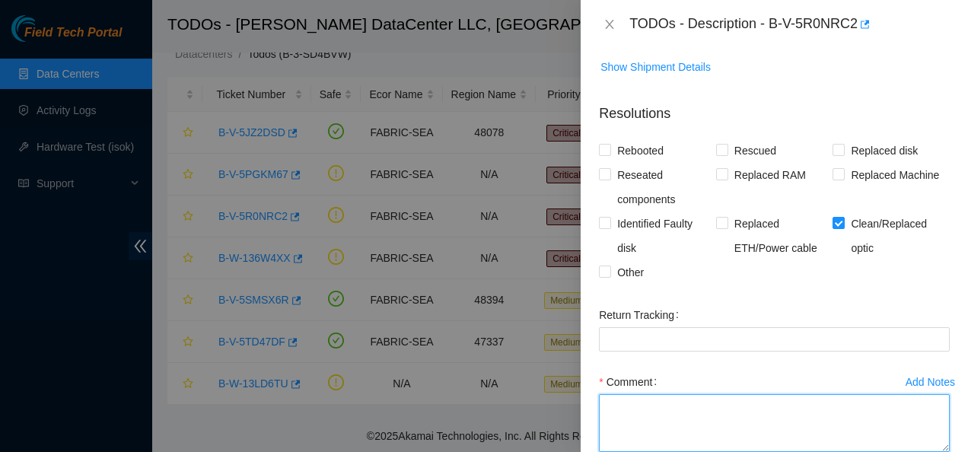
click at [630, 394] on textarea "Comment" at bounding box center [774, 423] width 351 height 58
paste textarea "Cleaned and scoped both ends Side A still was not lighting up Swapped optics Bo…"
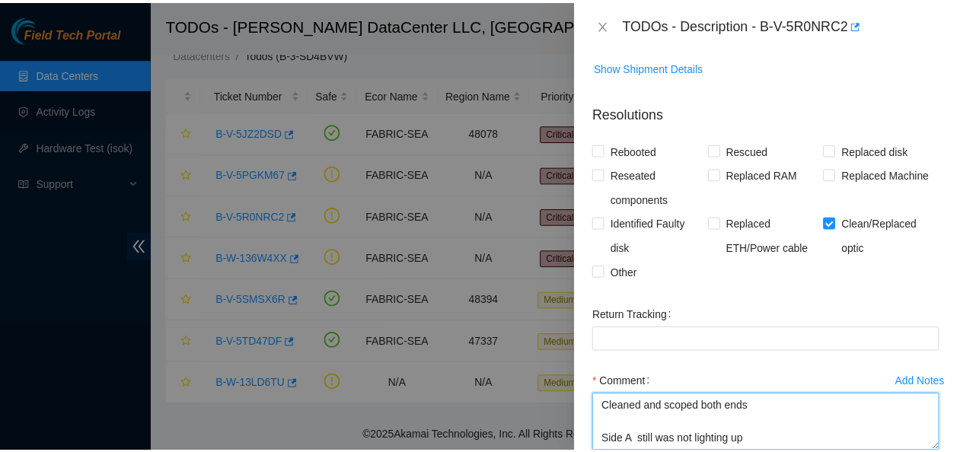
scroll to position [938, 0]
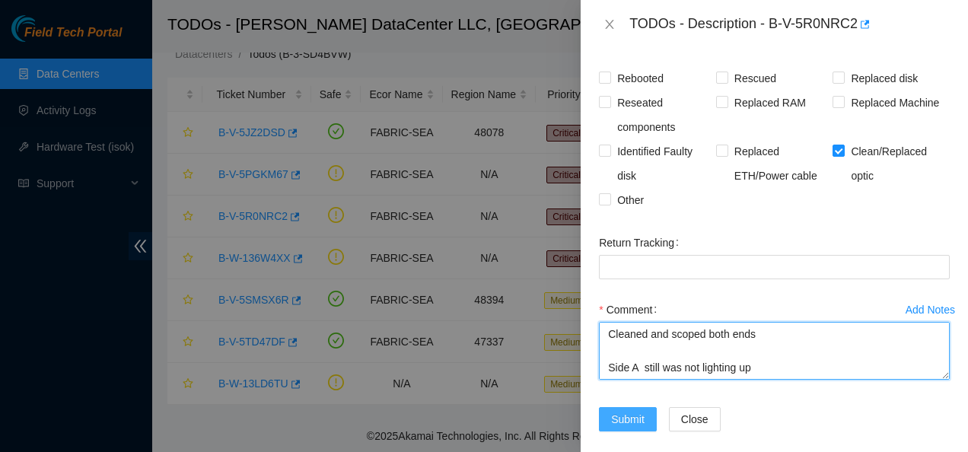
type textarea "Cleaned and scoped both ends Side A still was not lighting up Swapped optics Bo…"
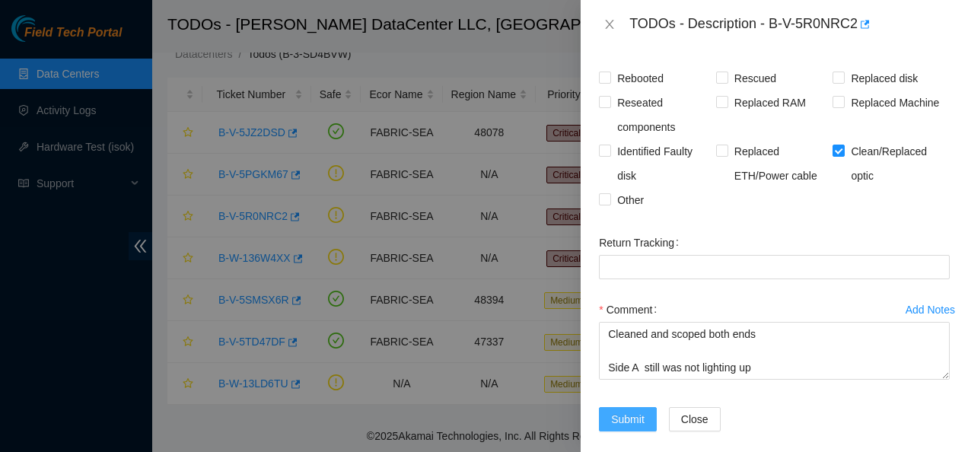
click at [632, 407] on button "Submit" at bounding box center [628, 419] width 58 height 24
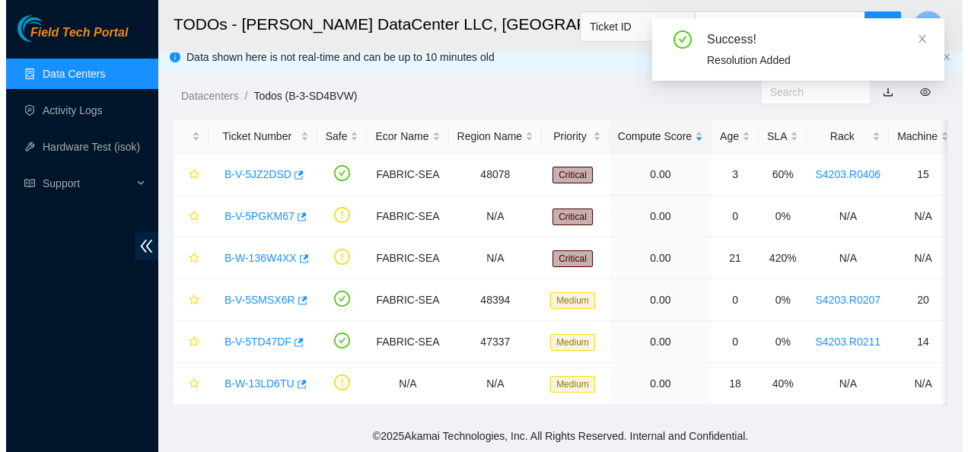
scroll to position [21, 0]
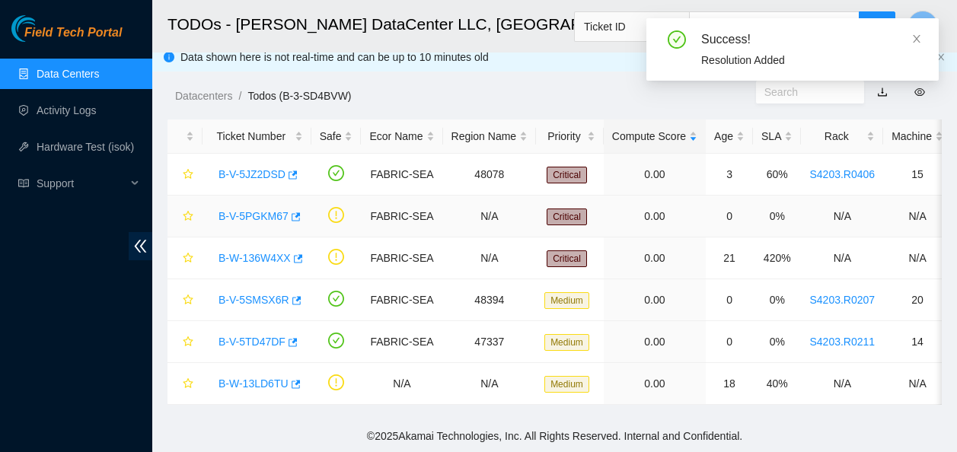
click at [247, 210] on link "B-V-5PGKM67" at bounding box center [253, 216] width 70 height 12
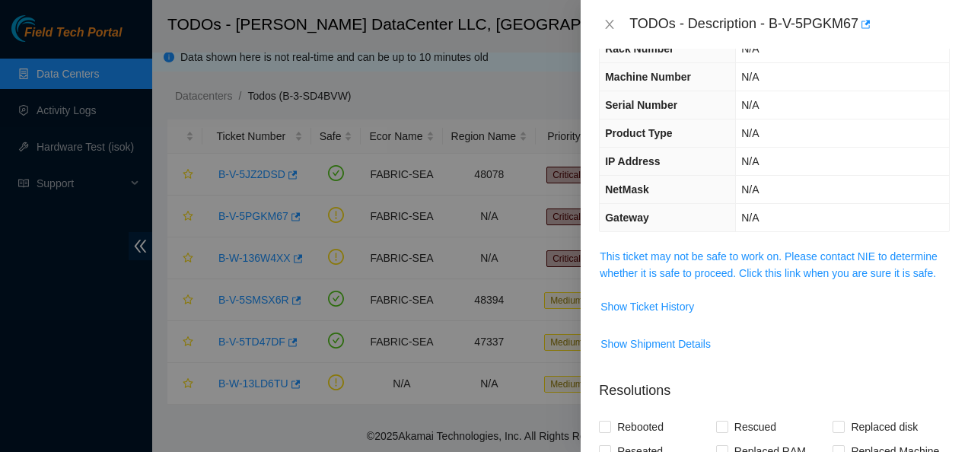
scroll to position [0, 0]
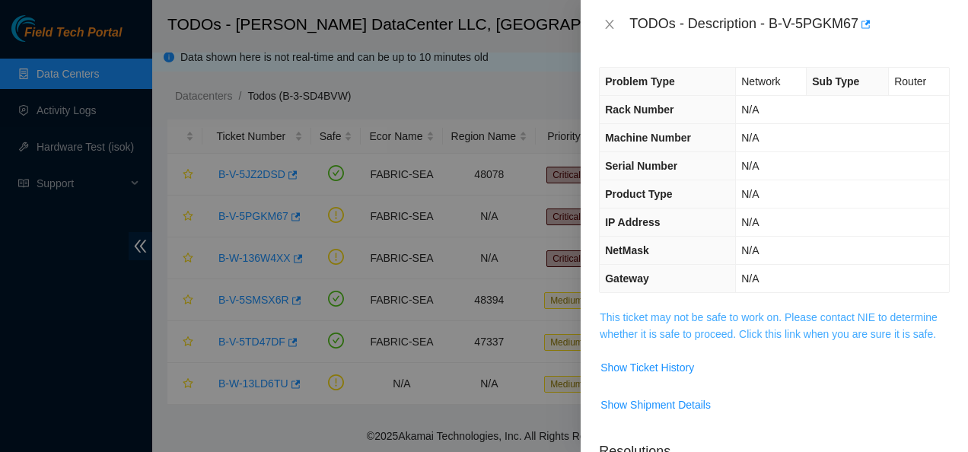
click at [706, 334] on link "This ticket may not be safe to work on. Please contact NIE to determine whether…" at bounding box center [769, 325] width 338 height 29
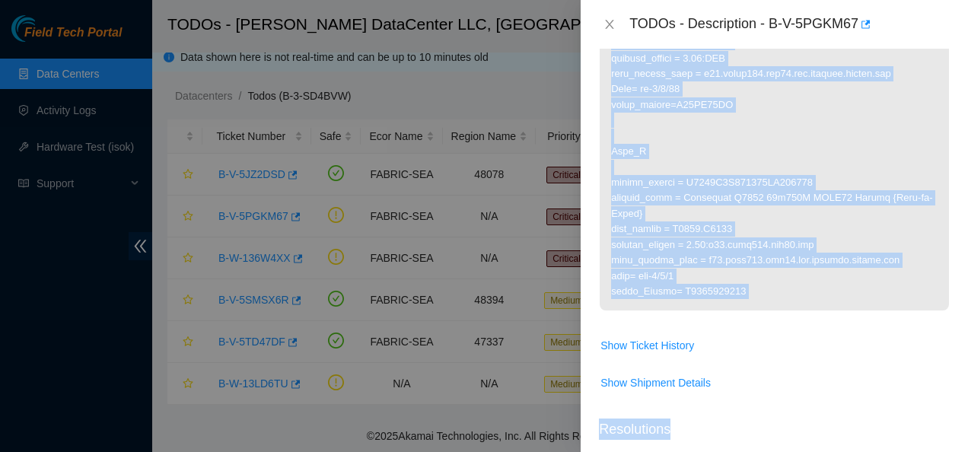
scroll to position [556, 0]
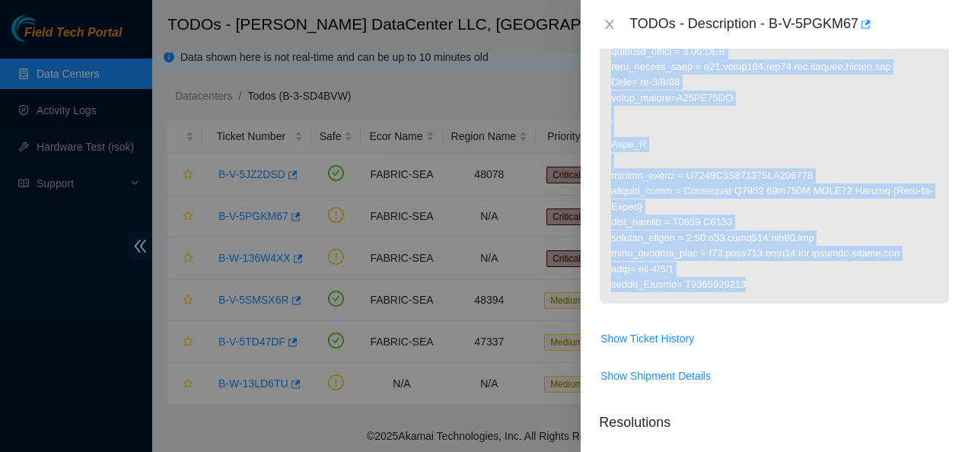
drag, startPoint x: 610, startPoint y: 247, endPoint x: 785, endPoint y: 290, distance: 180.3
click at [785, 290] on span at bounding box center [774, 33] width 349 height 561
copy p "Side_A serial_number = AAA2127AACV product_name = Accton AS7816-64X 64x100G QSF…"
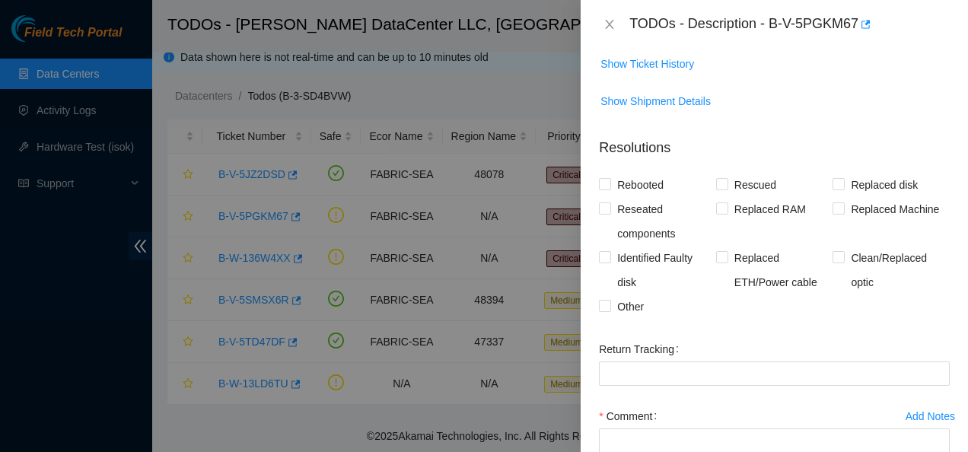
scroll to position [849, 0]
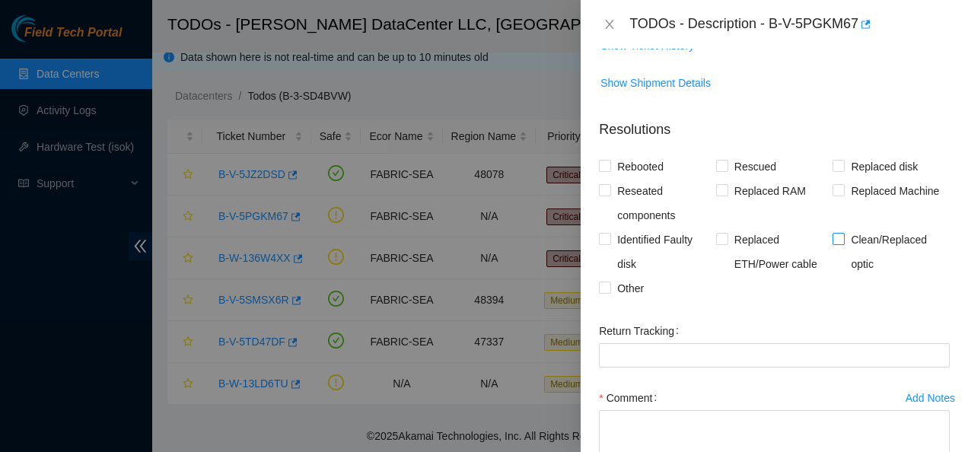
click at [836, 233] on input "Clean/Replaced optic" at bounding box center [837, 238] width 11 height 11
checkbox input "true"
click at [723, 427] on textarea "Comment" at bounding box center [774, 439] width 351 height 58
paste textarea "Clean both ends of fiber and optics Both sides lit up Side_A serial_number = AA…"
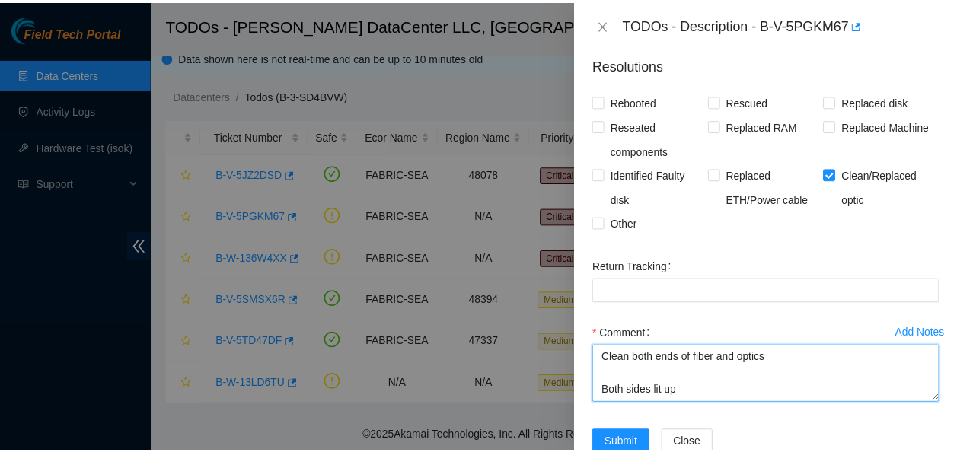
scroll to position [938, 0]
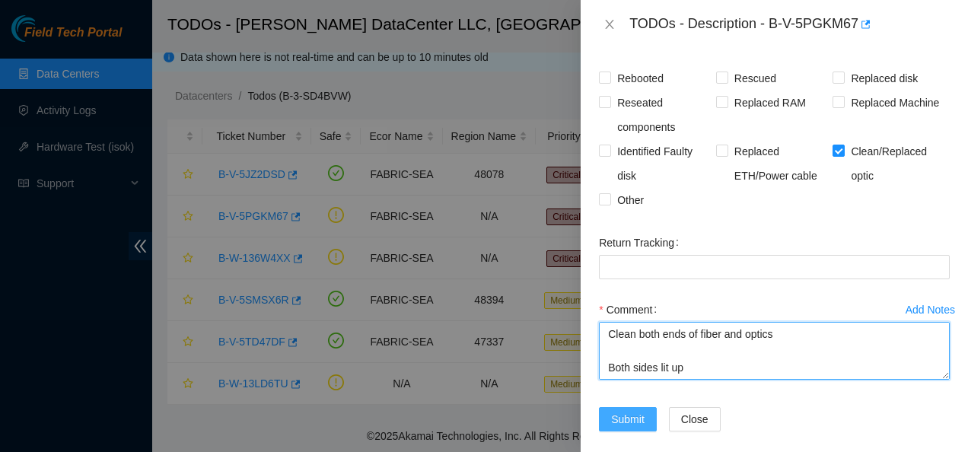
type textarea "Clean both ends of fiber and optics Both sides lit up Side_A serial_number = AA…"
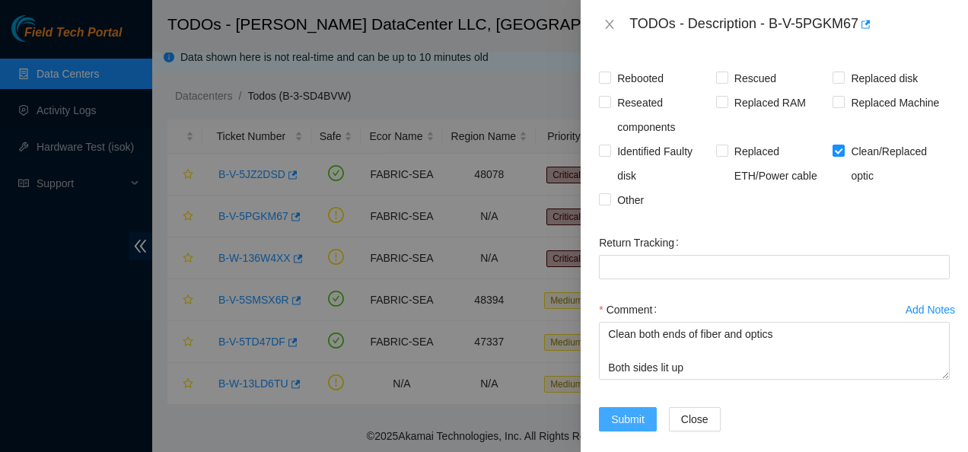
click at [606, 407] on button "Submit" at bounding box center [628, 419] width 58 height 24
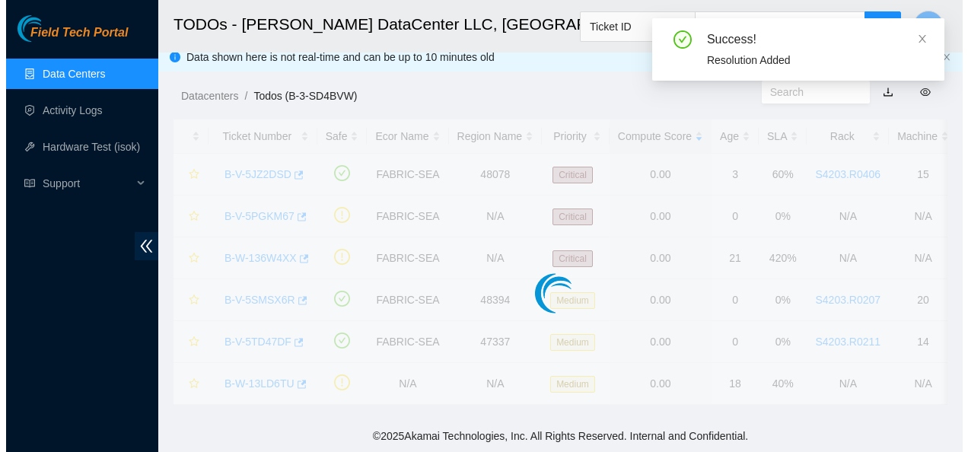
scroll to position [0, 0]
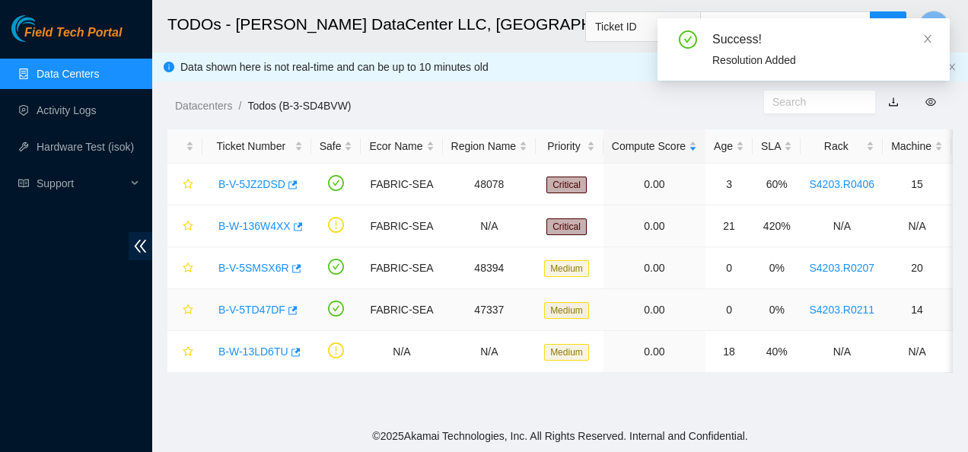
click at [261, 304] on link "B-V-5TD47DF" at bounding box center [251, 310] width 67 height 12
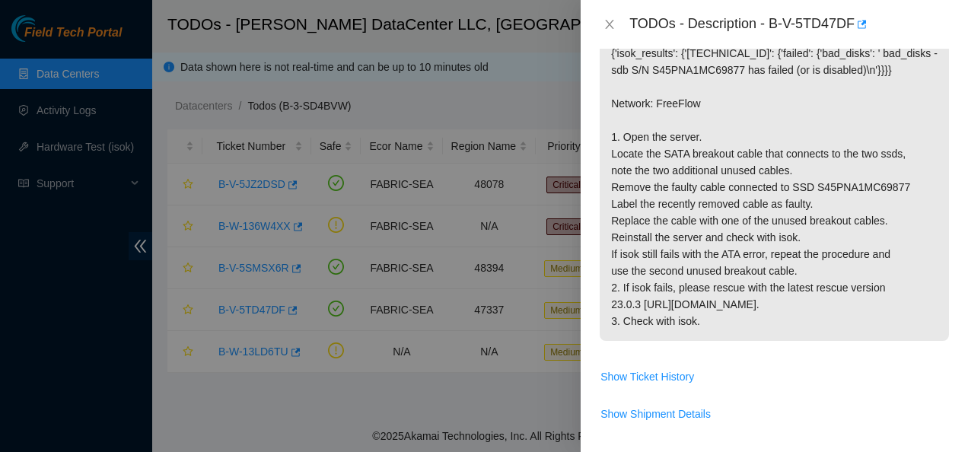
scroll to position [307, 0]
click at [610, 24] on icon "close" at bounding box center [610, 24] width 8 height 9
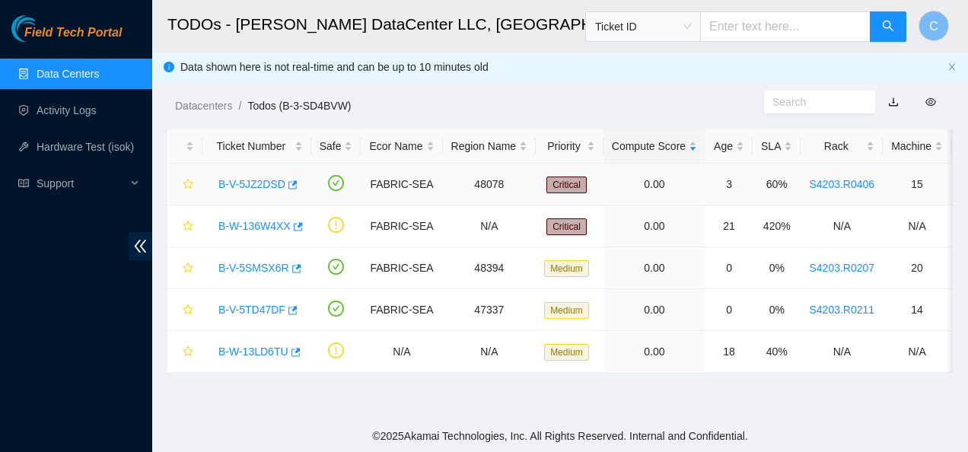
scroll to position [329, 0]
click at [240, 265] on link "B-V-5SMSX6R" at bounding box center [253, 268] width 71 height 12
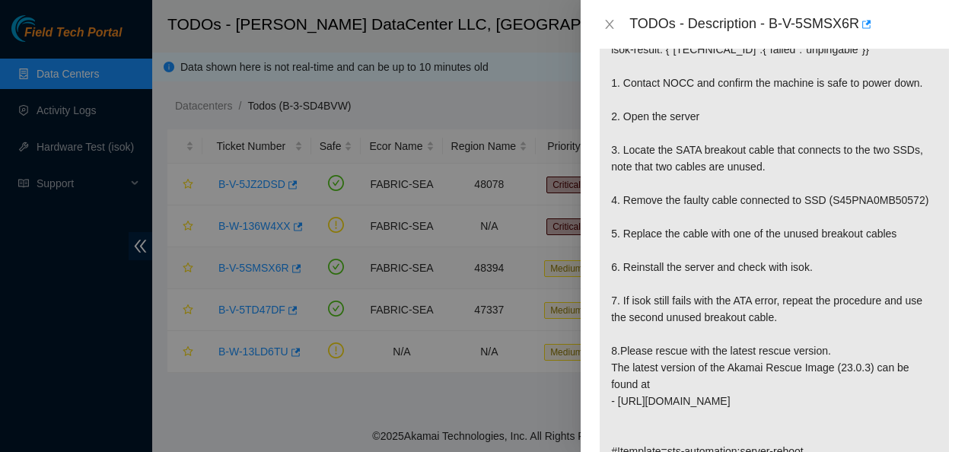
scroll to position [307, 0]
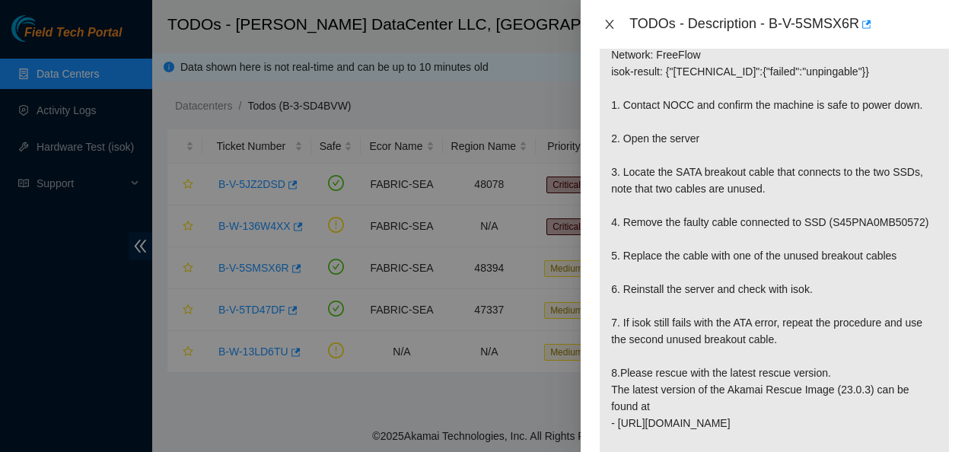
click at [608, 27] on icon "close" at bounding box center [609, 24] width 12 height 12
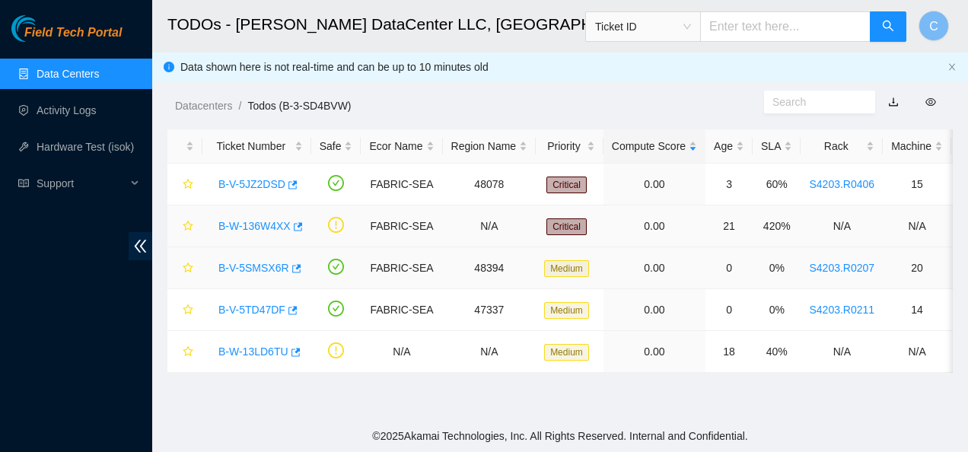
scroll to position [329, 0]
click at [266, 227] on link "B-W-136W4XX" at bounding box center [254, 226] width 72 height 12
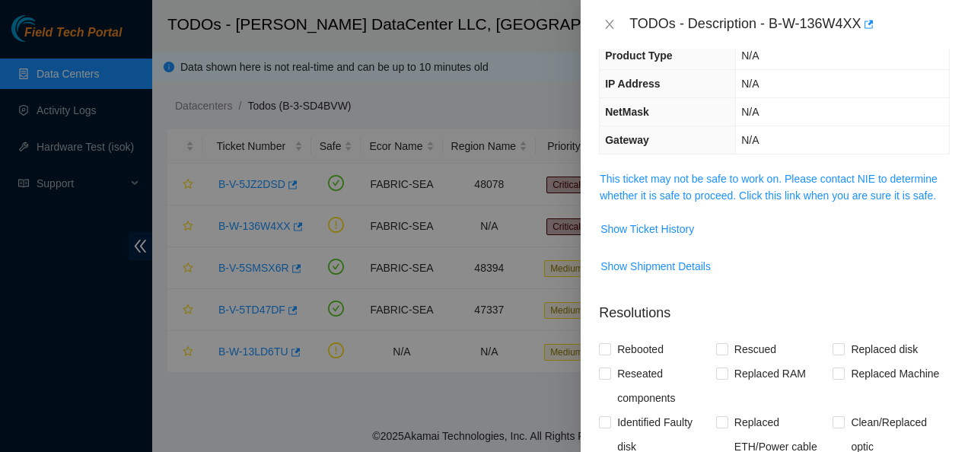
scroll to position [174, 0]
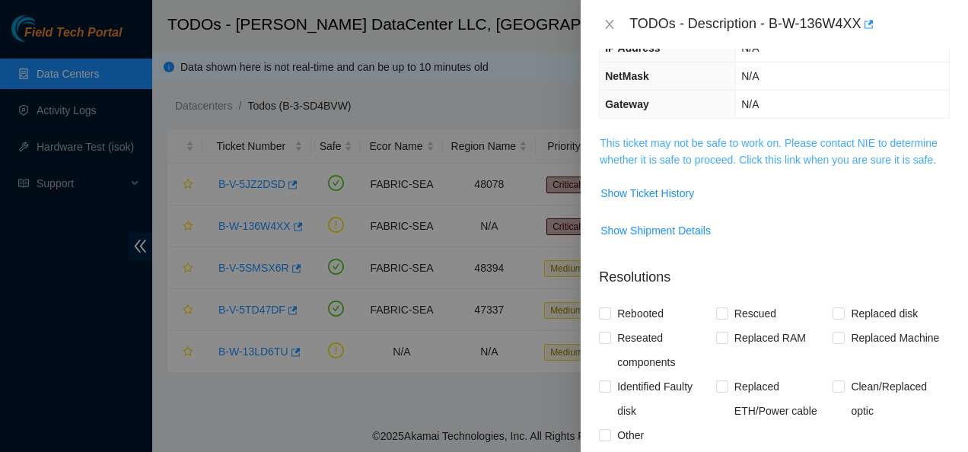
click at [687, 156] on link "This ticket may not be safe to work on. Please contact NIE to determine whether…" at bounding box center [769, 151] width 338 height 29
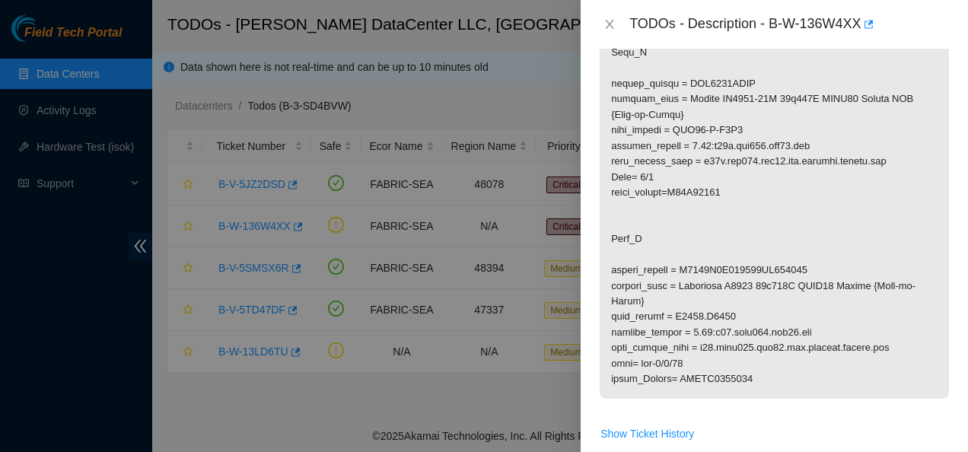
scroll to position [431, 0]
click at [606, 20] on icon "close" at bounding box center [610, 24] width 8 height 9
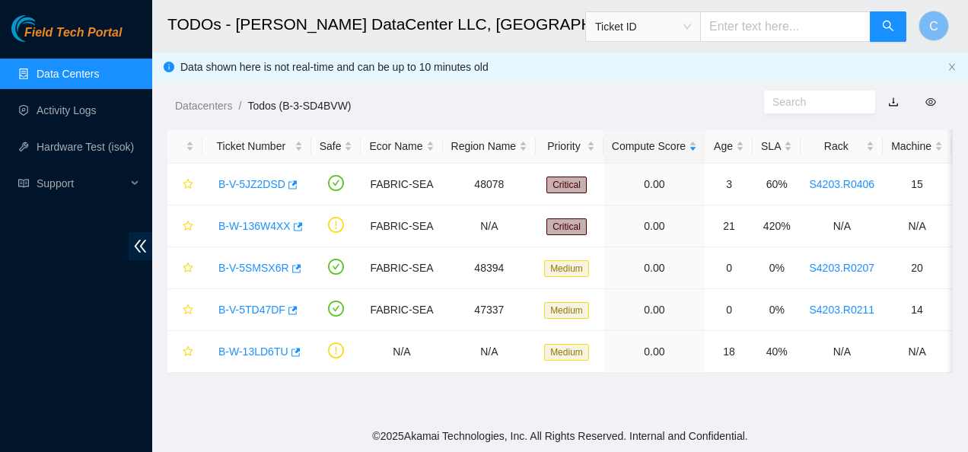
scroll to position [447, 0]
click at [248, 183] on link "B-V-5JZ2DSD" at bounding box center [251, 184] width 67 height 12
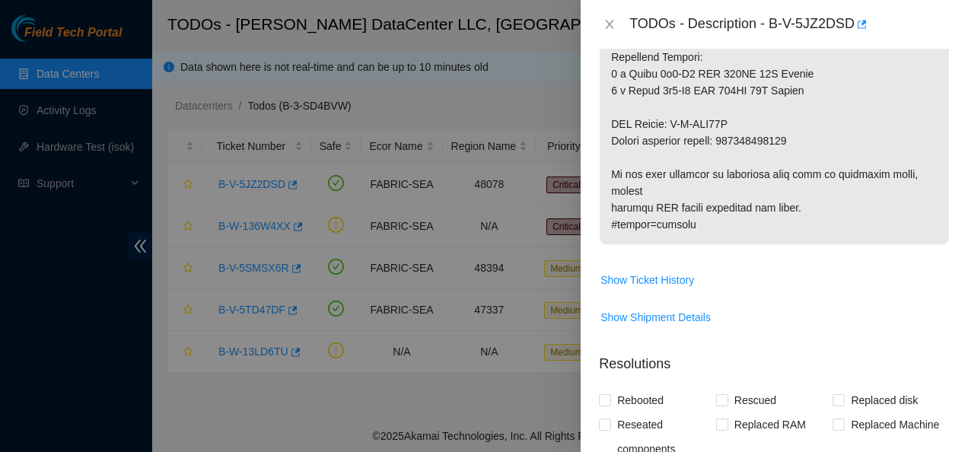
scroll to position [915, 0]
click at [629, 274] on span "Show Ticket History" at bounding box center [647, 278] width 94 height 17
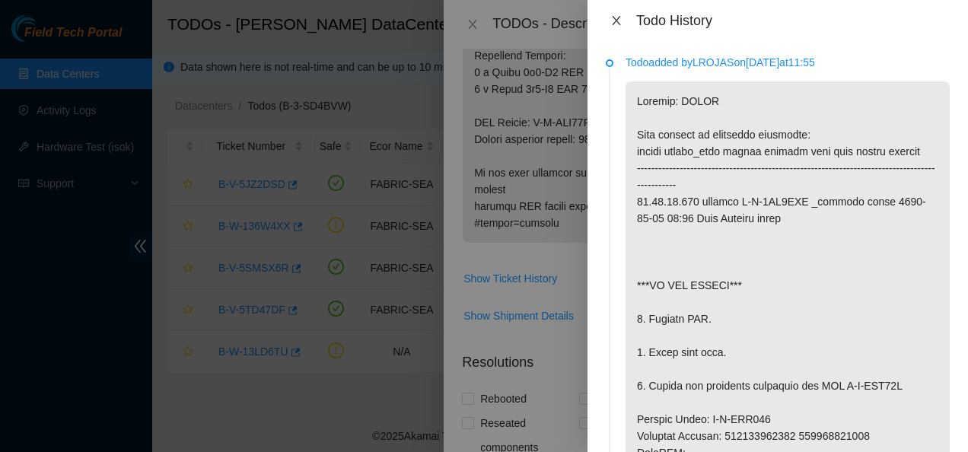
click at [616, 16] on icon "close" at bounding box center [616, 20] width 12 height 12
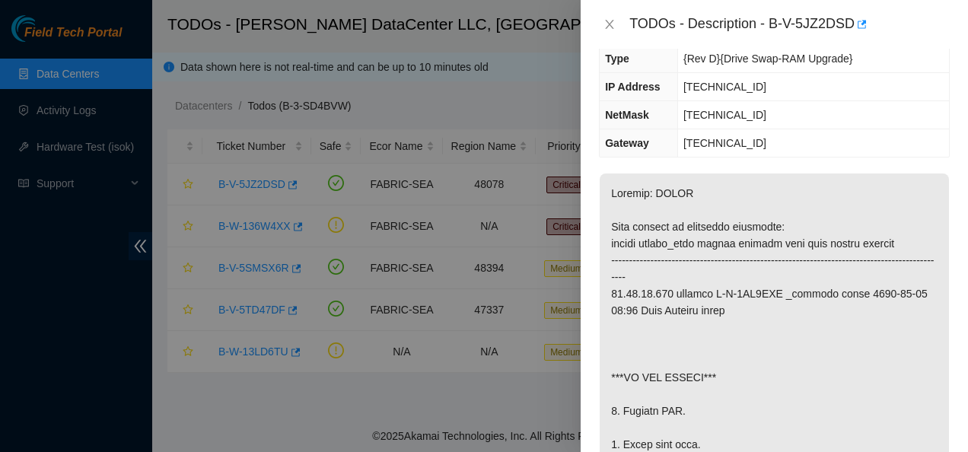
scroll to position [170, 0]
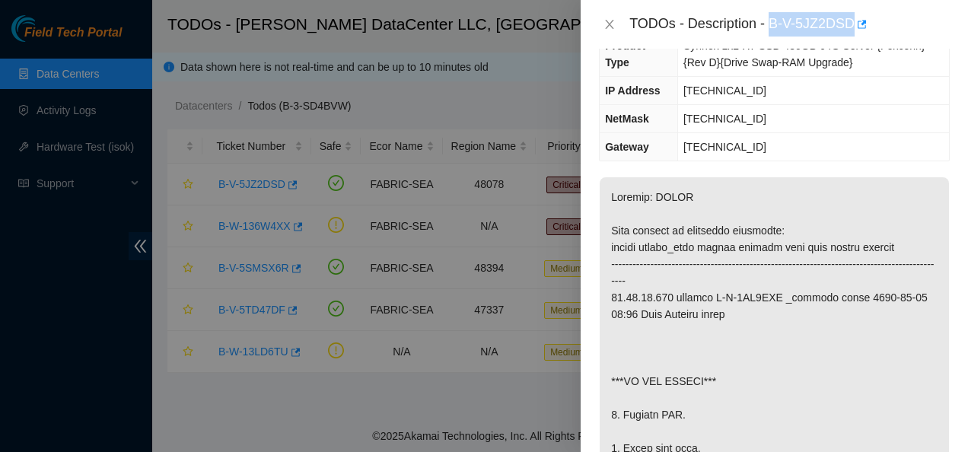
drag, startPoint x: 769, startPoint y: 23, endPoint x: 850, endPoint y: 32, distance: 81.2
click at [850, 32] on div "TODOs - Description - B-V-5JZ2DSD" at bounding box center [789, 24] width 320 height 24
copy div "B-V-5JZ2DSD"
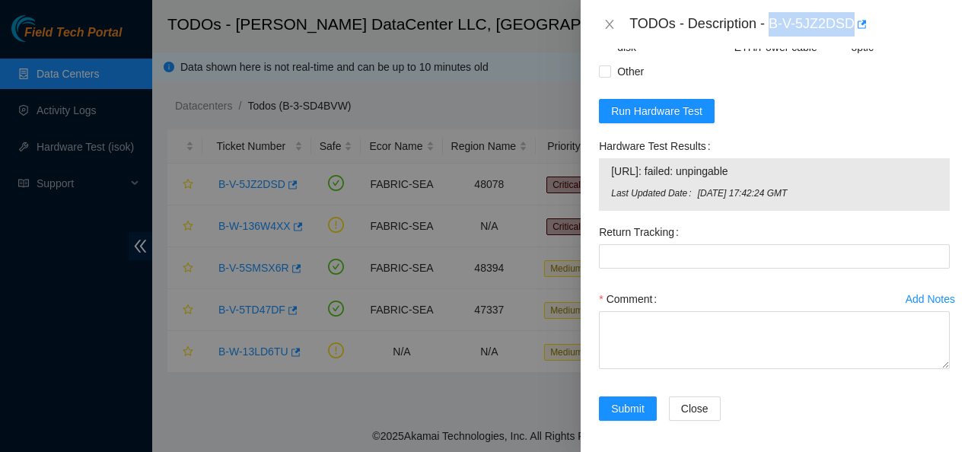
scroll to position [1364, 0]
click at [906, 293] on div "Add Notes" at bounding box center [930, 298] width 49 height 11
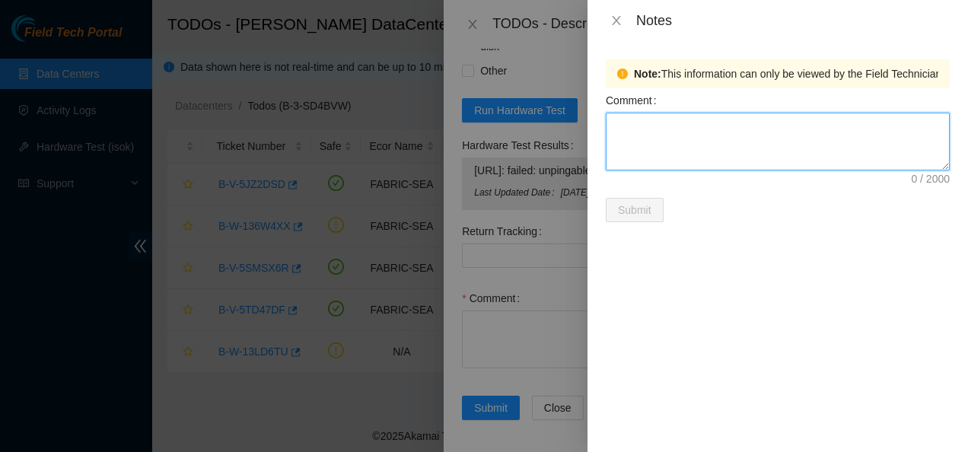
click at [875, 141] on textarea "Comment" at bounding box center [778, 142] width 344 height 58
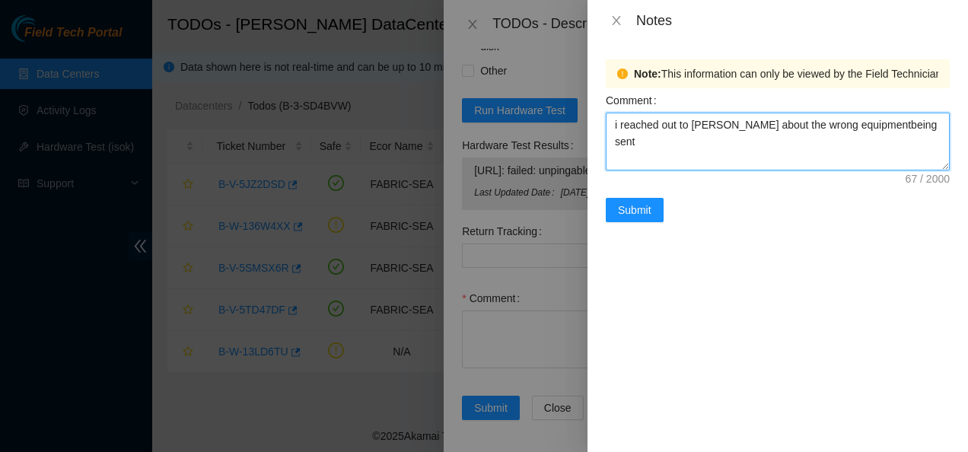
click at [727, 128] on textarea "i reached out to [PERSON_NAME] about the wrong equipmentbeing sent" at bounding box center [778, 142] width 344 height 58
type textarea "I reached out to [PERSON_NAME] about the wrong equipment being sent"
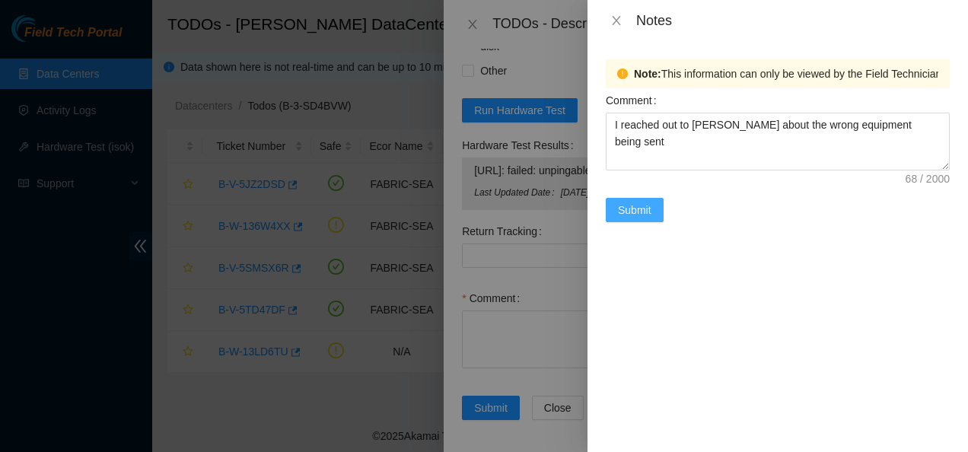
click at [647, 205] on span "Submit" at bounding box center [634, 210] width 33 height 17
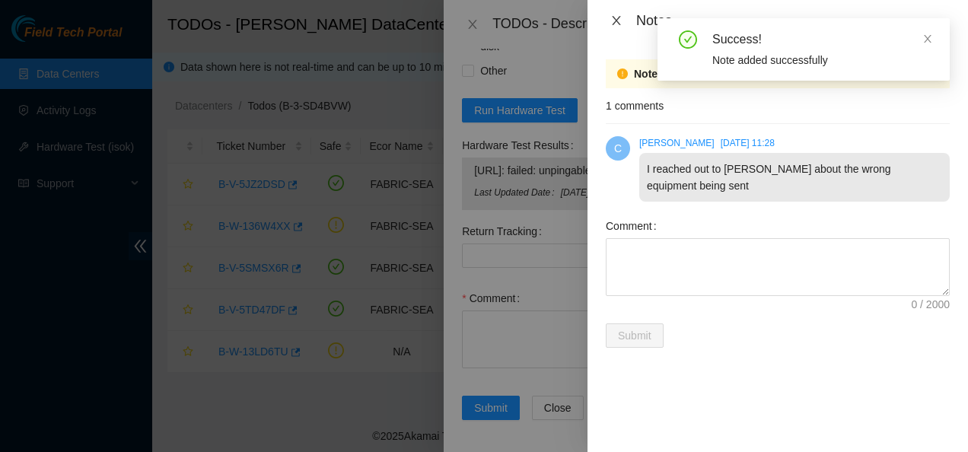
click at [614, 21] on icon "close" at bounding box center [616, 20] width 12 height 12
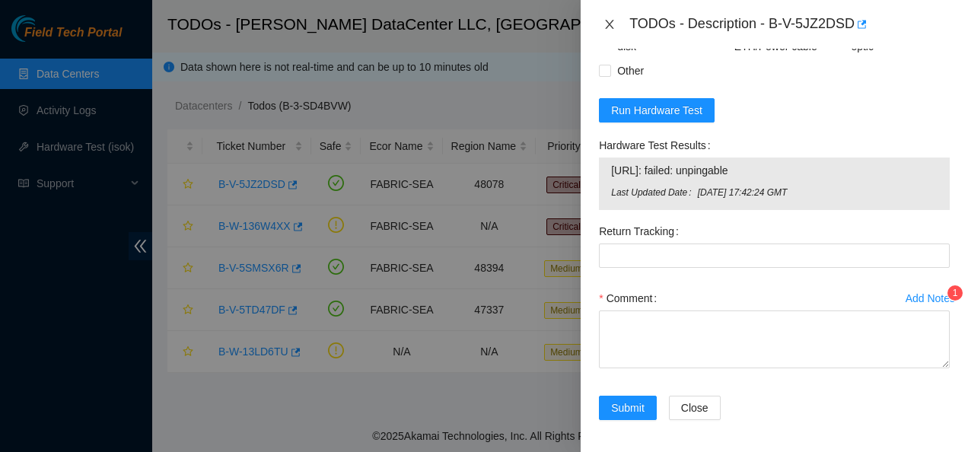
click at [605, 21] on icon "close" at bounding box center [609, 24] width 12 height 12
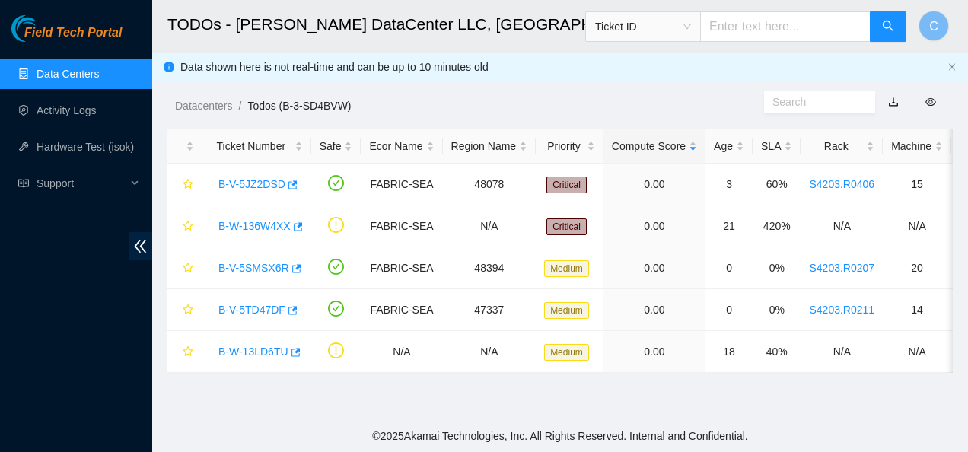
scroll to position [492, 0]
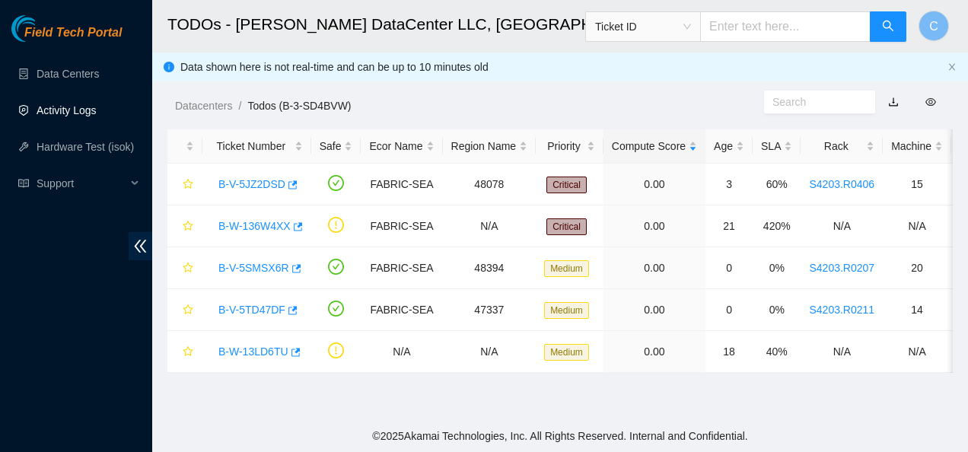
click at [91, 107] on link "Activity Logs" at bounding box center [67, 110] width 60 height 12
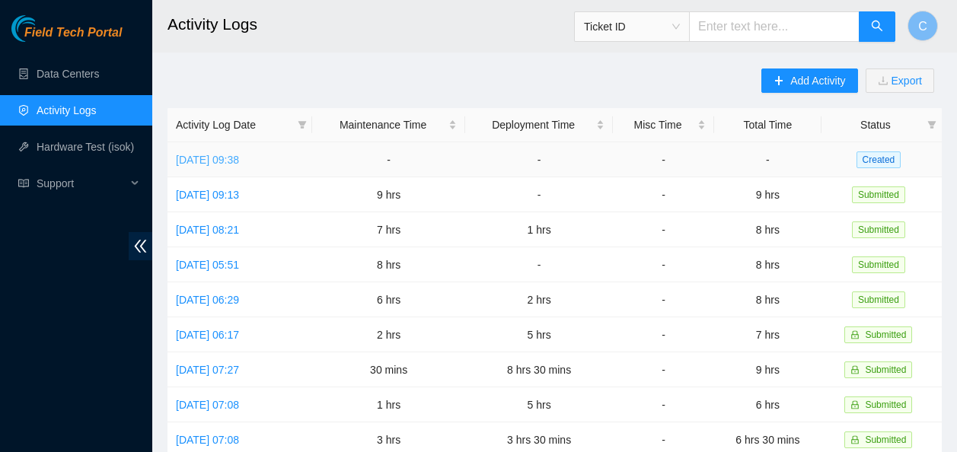
click at [228, 165] on link "Mon, 11 Aug 2025 09:38" at bounding box center [207, 160] width 63 height 12
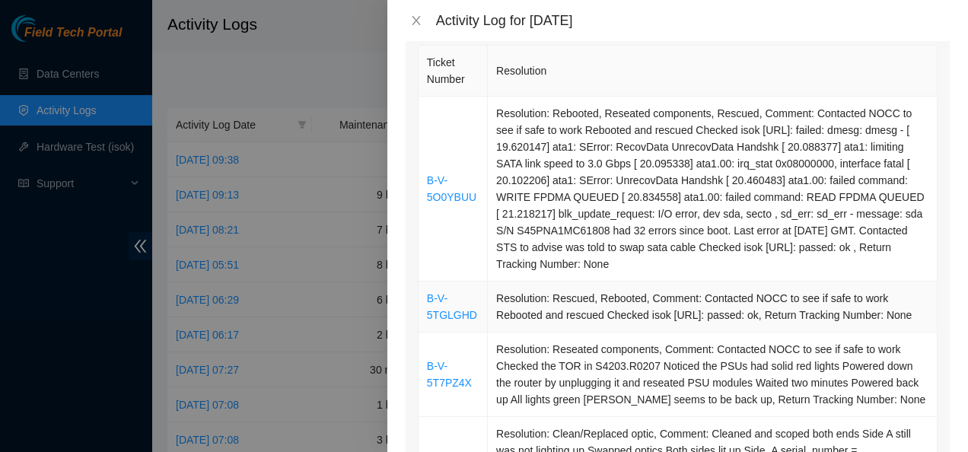
scroll to position [164, 0]
click at [412, 18] on icon "close" at bounding box center [416, 20] width 12 height 12
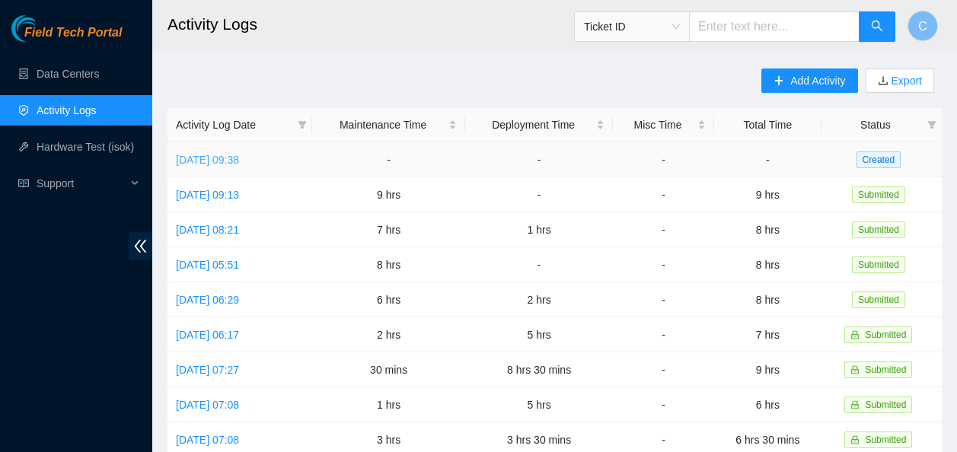
click at [239, 154] on link "Mon, 11 Aug 2025 09:38" at bounding box center [207, 160] width 63 height 12
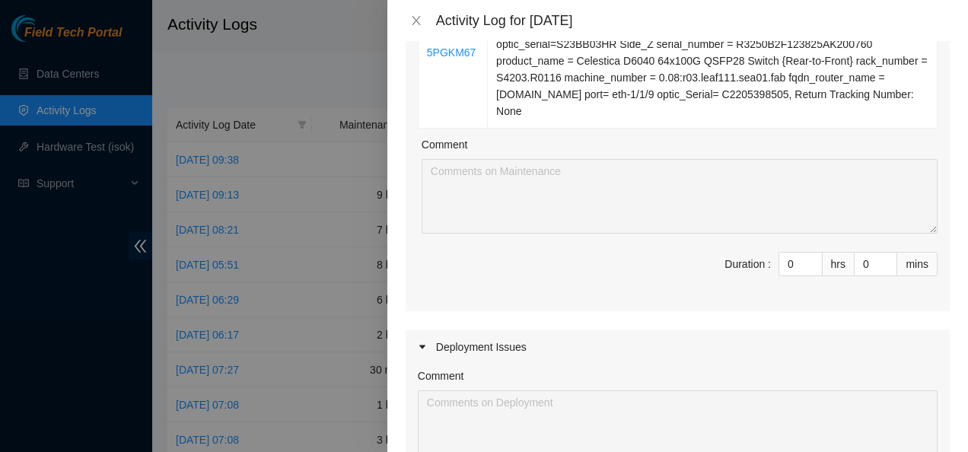
scroll to position [792, 0]
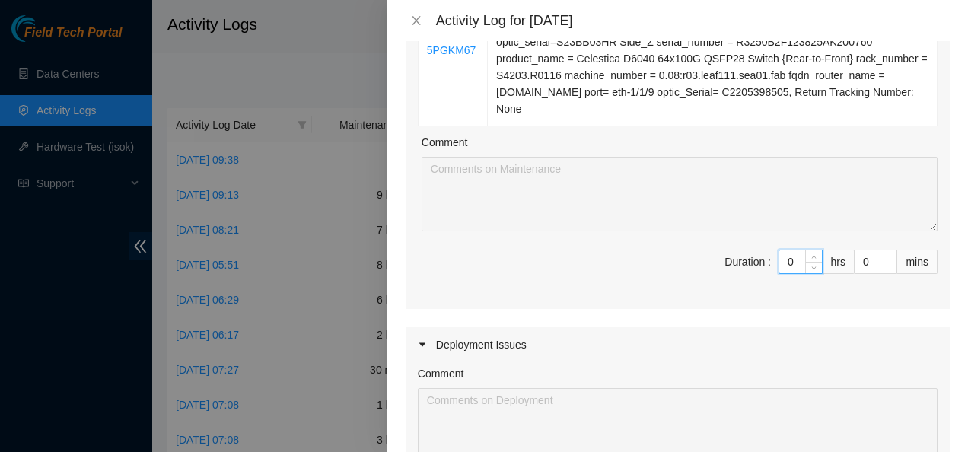
click at [790, 273] on input "0" at bounding box center [800, 261] width 43 height 23
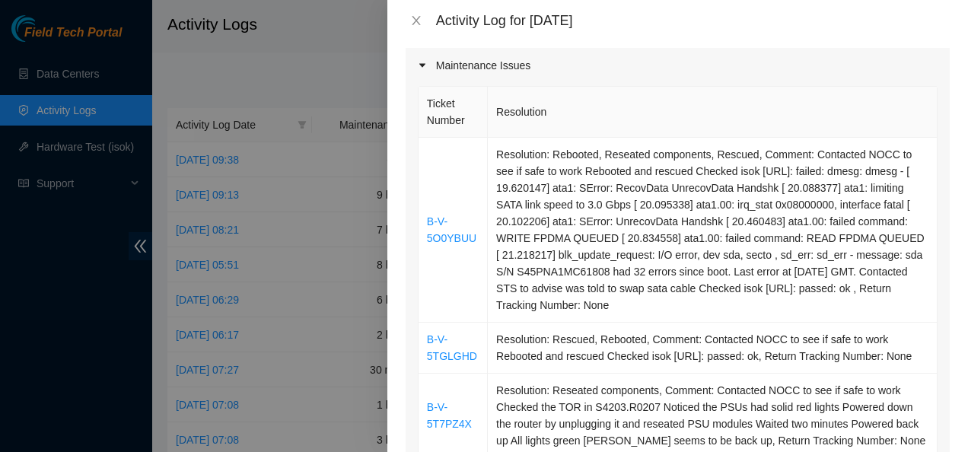
scroll to position [11, 0]
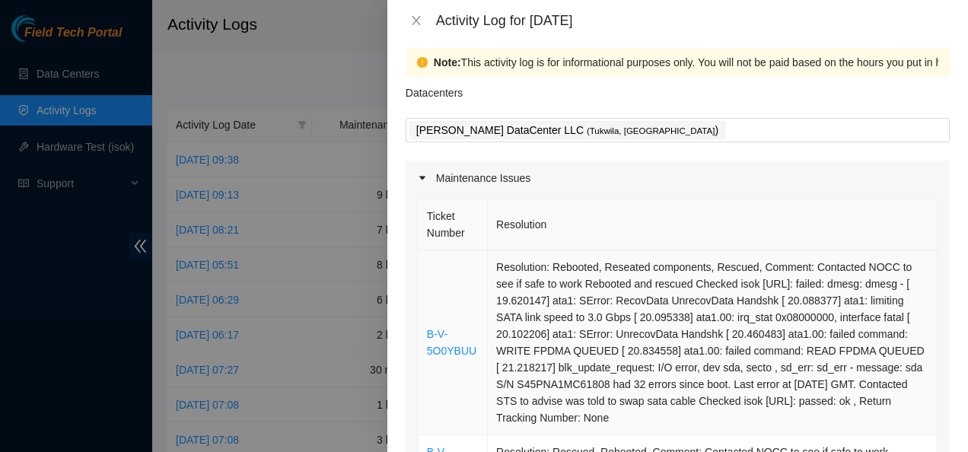
drag, startPoint x: 849, startPoint y: 127, endPoint x: 425, endPoint y: 269, distance: 447.8
copy tbody "B-V-5O0YBUU Resolution: Rebooted, Reseated components, Rescued, Comment: Contac…"
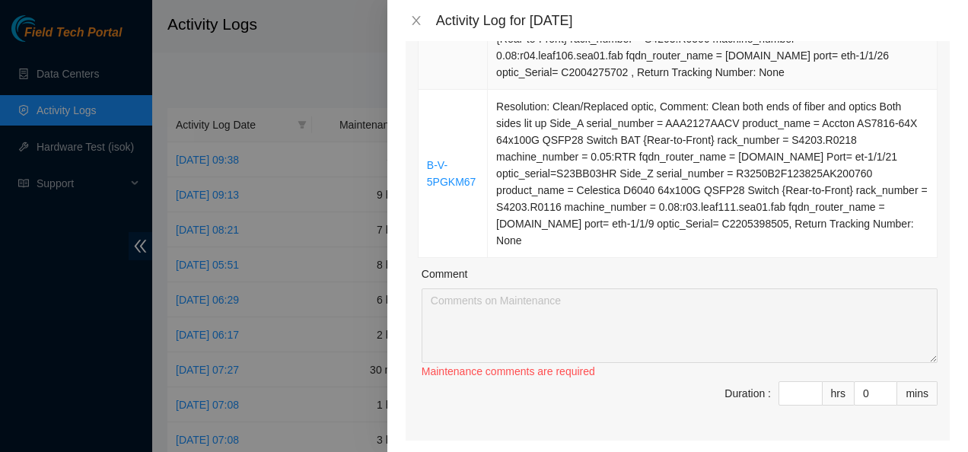
scroll to position [660, 0]
click at [781, 406] on input at bounding box center [800, 394] width 43 height 23
type input "8"
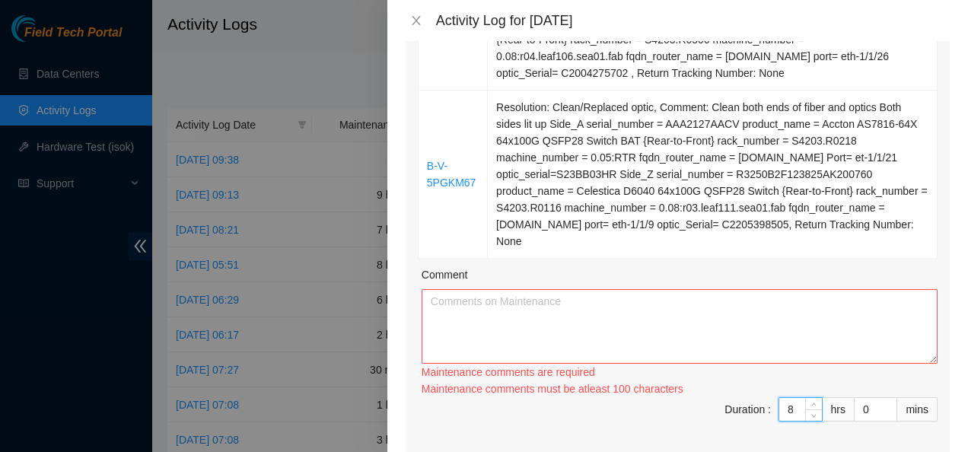
type input "8"
click at [748, 351] on textarea "Comment" at bounding box center [680, 326] width 516 height 75
paste textarea "B-V-5O0YBUU Resolution: Rebooted, Reseated components, Rescued, Comment: Contac…"
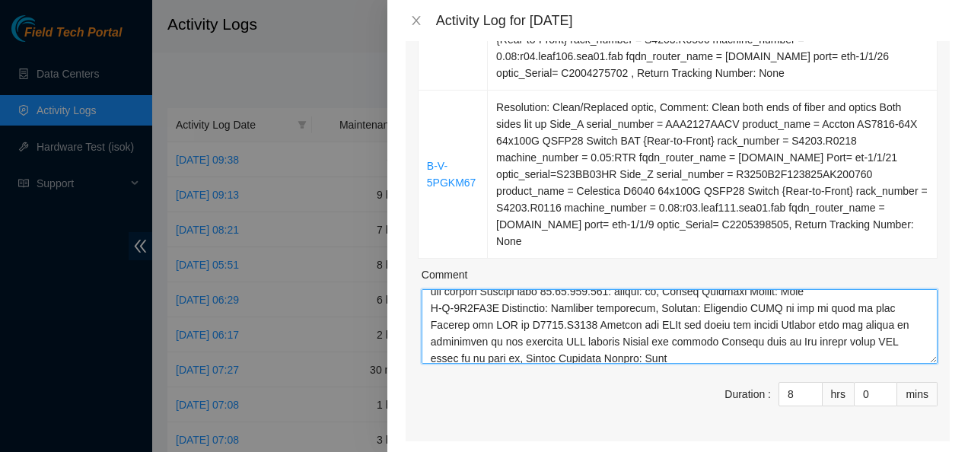
scroll to position [0, 0]
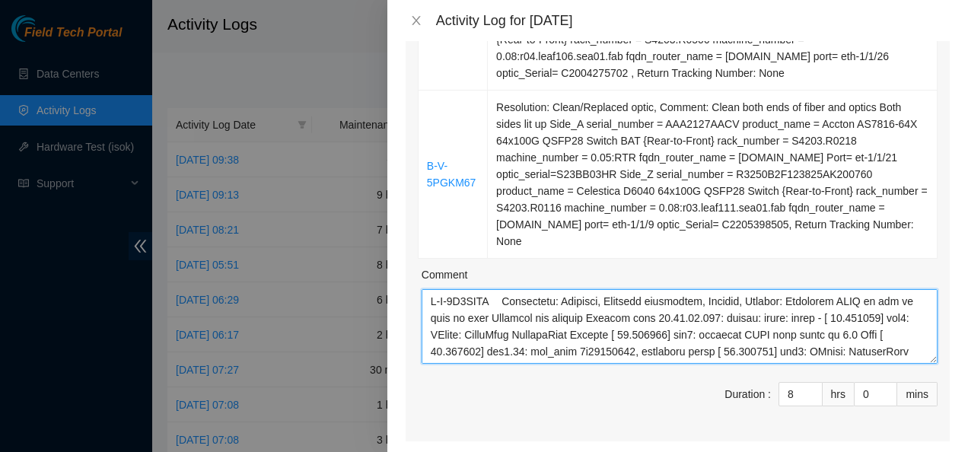
click at [496, 318] on textarea "Comment" at bounding box center [680, 326] width 516 height 75
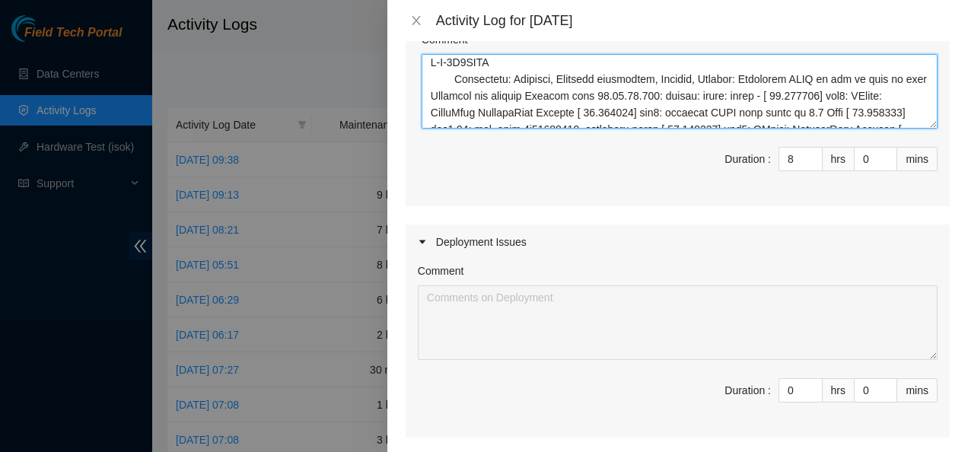
scroll to position [896, 0]
type textarea "B-V-5O0YBUU Resolution: Rebooted, Reseated components, Rescued, Comment: Contac…"
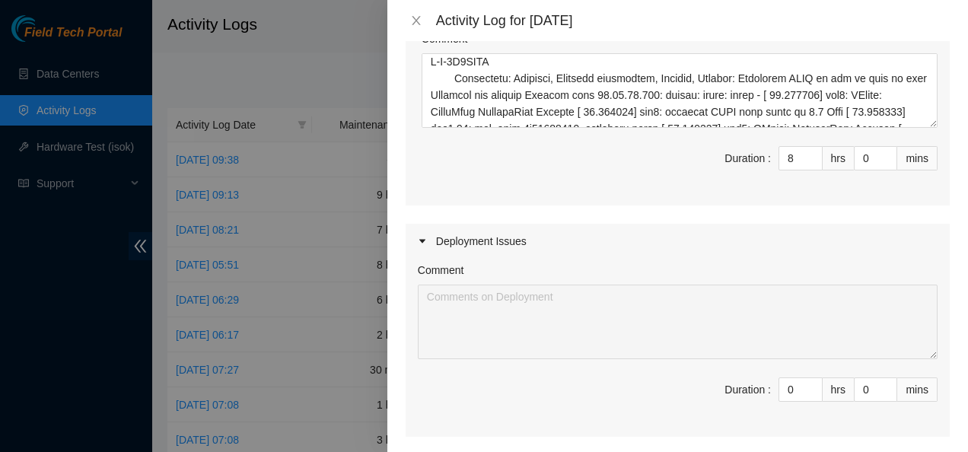
click at [918, 256] on div "Deployment Issues" at bounding box center [678, 241] width 544 height 35
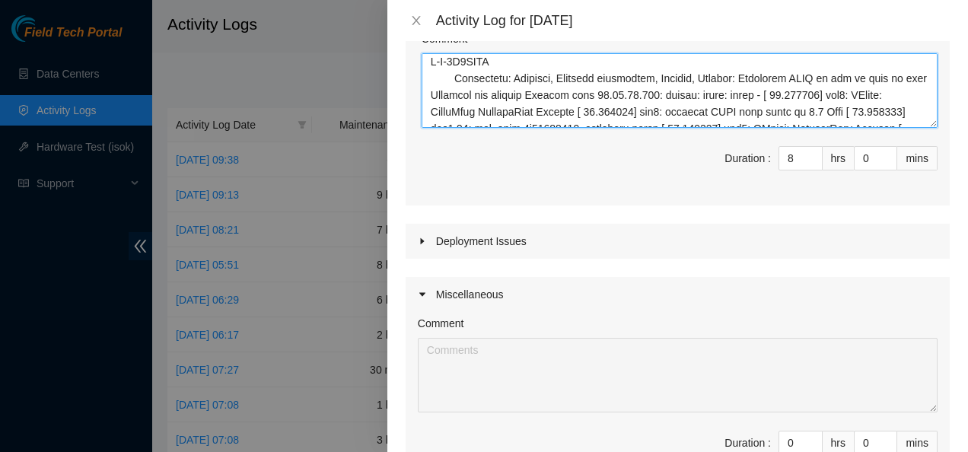
drag, startPoint x: 921, startPoint y: 143, endPoint x: 903, endPoint y: 339, distance: 197.2
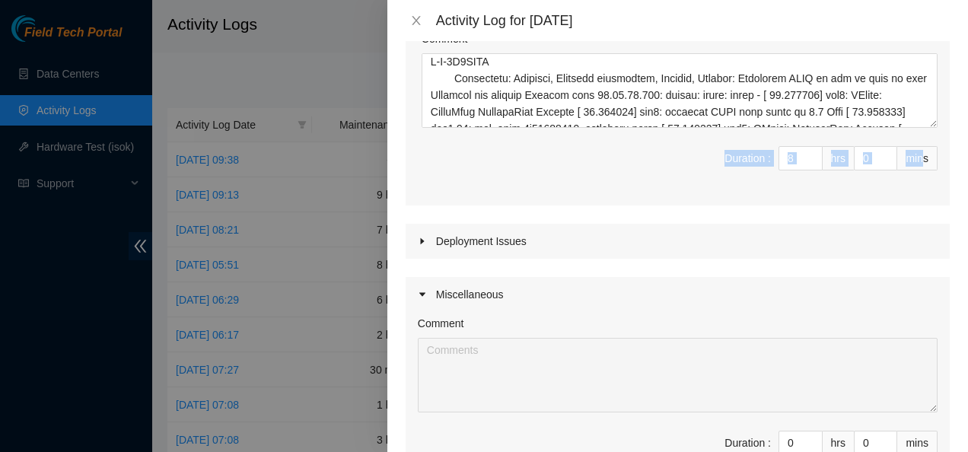
drag, startPoint x: 915, startPoint y: 182, endPoint x: 919, endPoint y: 150, distance: 32.3
drag, startPoint x: 919, startPoint y: 150, endPoint x: 919, endPoint y: 139, distance: 10.7
drag, startPoint x: 924, startPoint y: 142, endPoint x: 915, endPoint y: 150, distance: 11.9
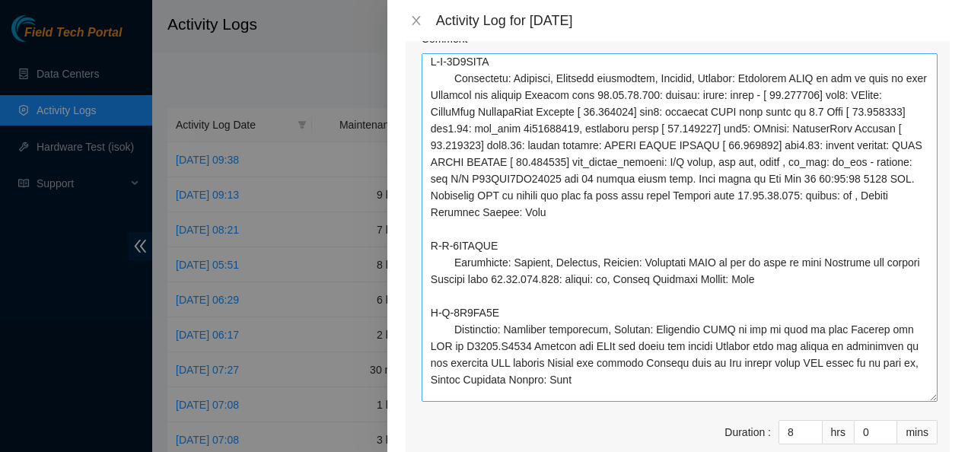
drag, startPoint x: 922, startPoint y: 140, endPoint x: 887, endPoint y: 407, distance: 269.4
click at [887, 402] on textarea "Comment" at bounding box center [680, 227] width 516 height 349
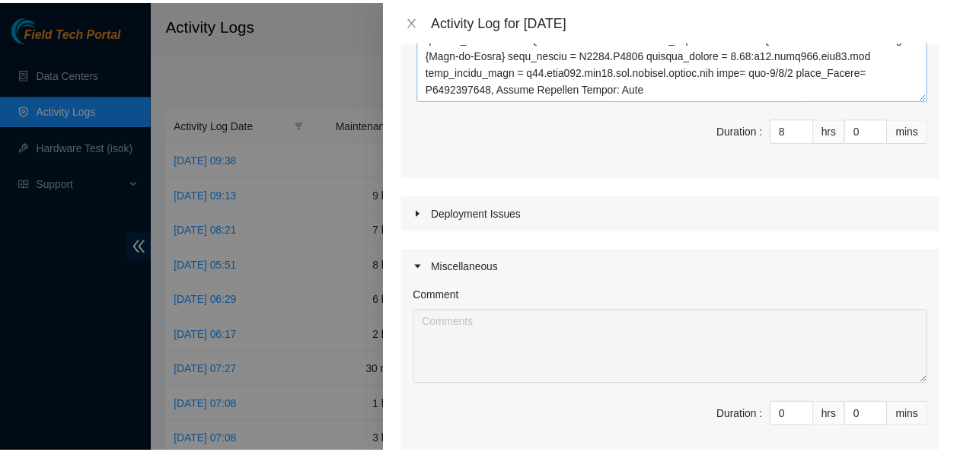
scroll to position [1382, 0]
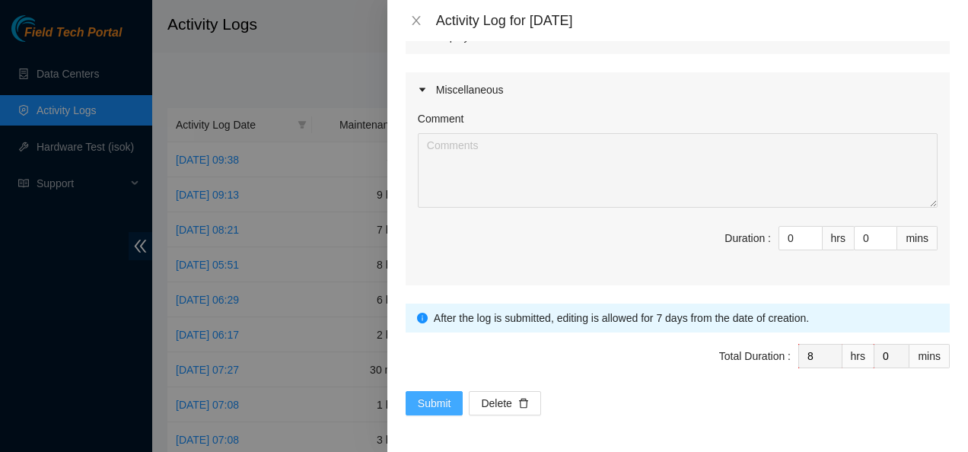
click at [430, 405] on span "Submit" at bounding box center [434, 403] width 33 height 17
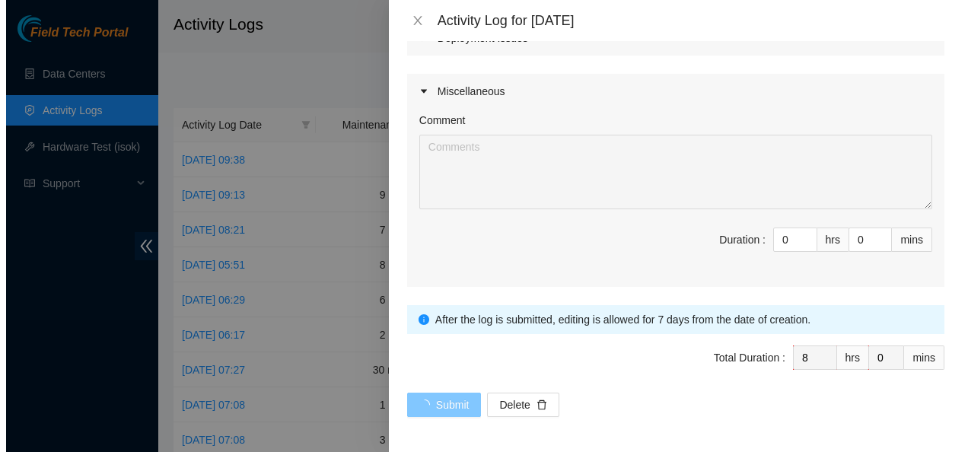
scroll to position [0, 0]
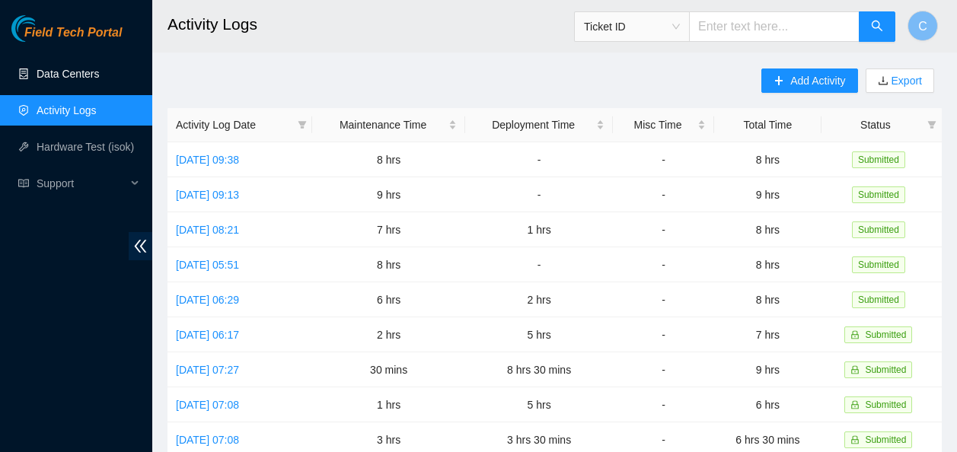
click at [88, 69] on link "Data Centers" at bounding box center [68, 74] width 62 height 12
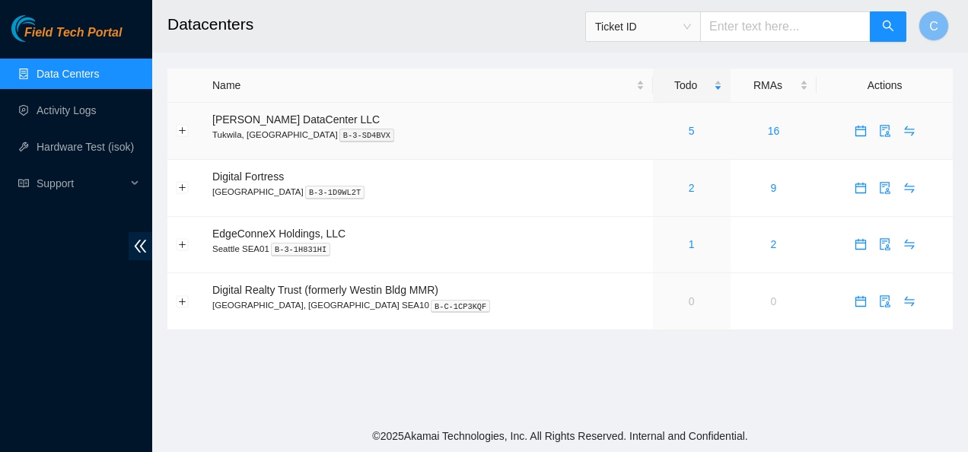
click at [670, 134] on div "5" at bounding box center [691, 131] width 61 height 17
